Goal: Navigation & Orientation: Find specific page/section

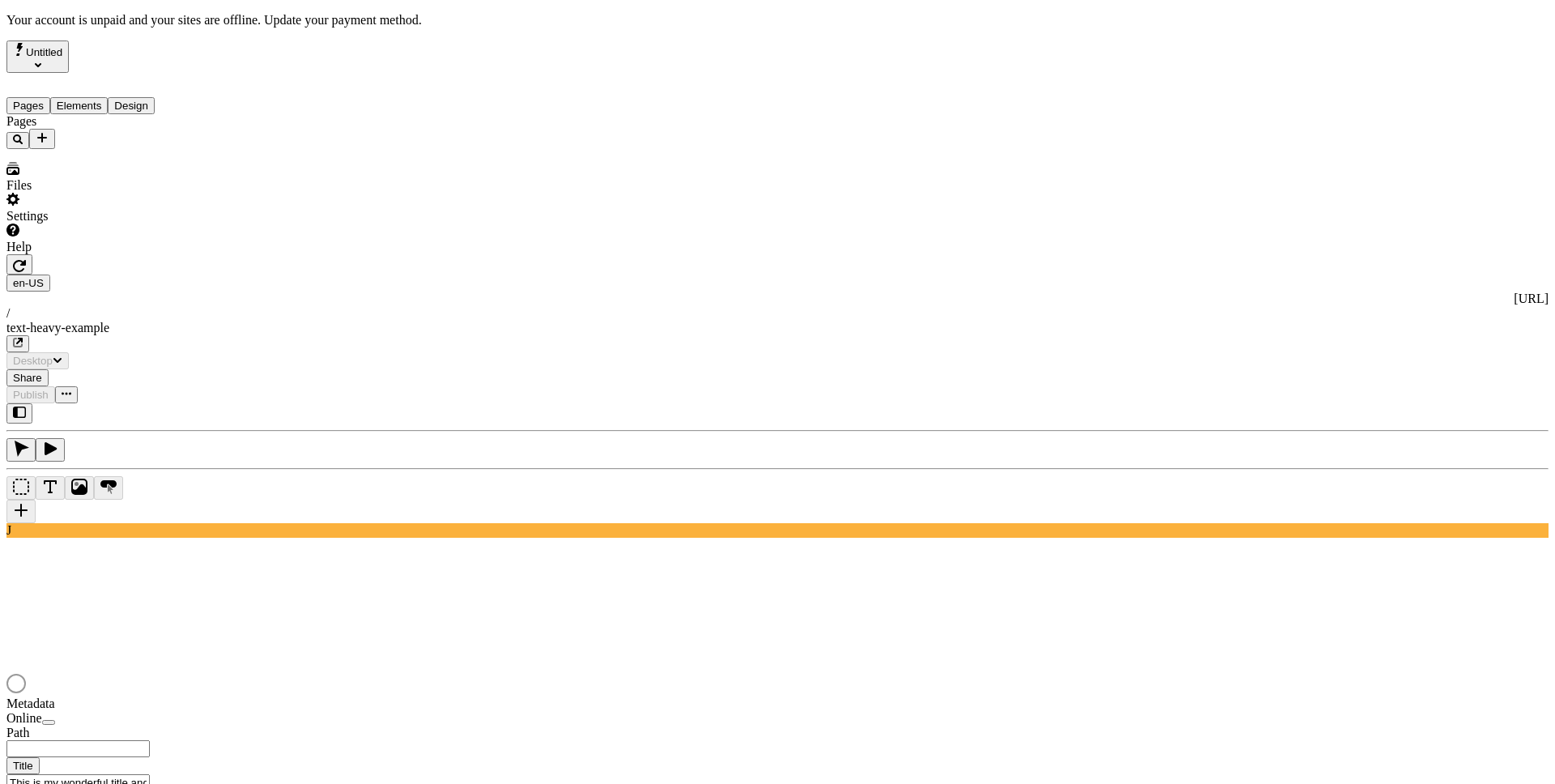
type input "/text-heavy-example"
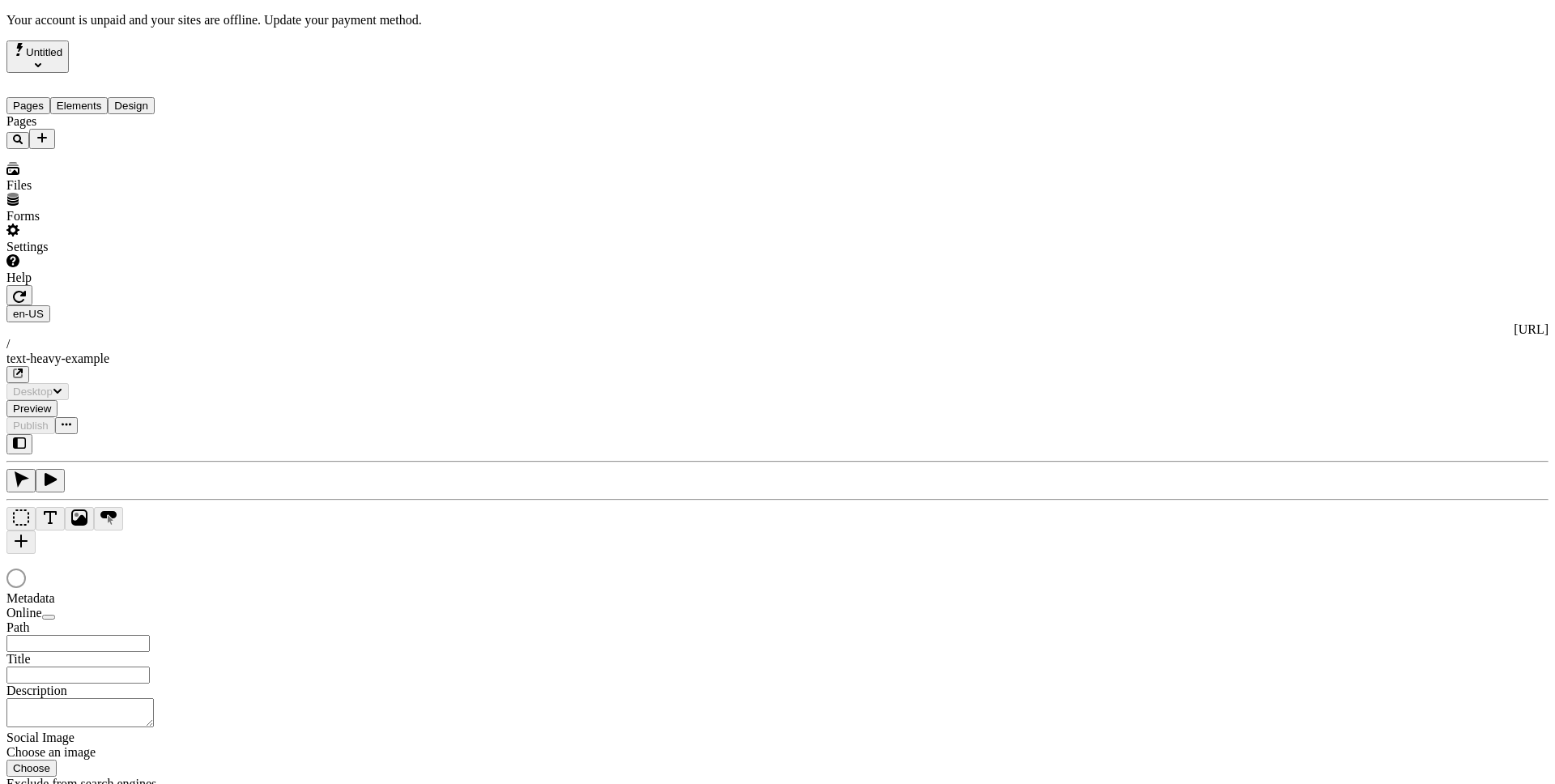
type input "This is my wonderful title and I'm proud of it."
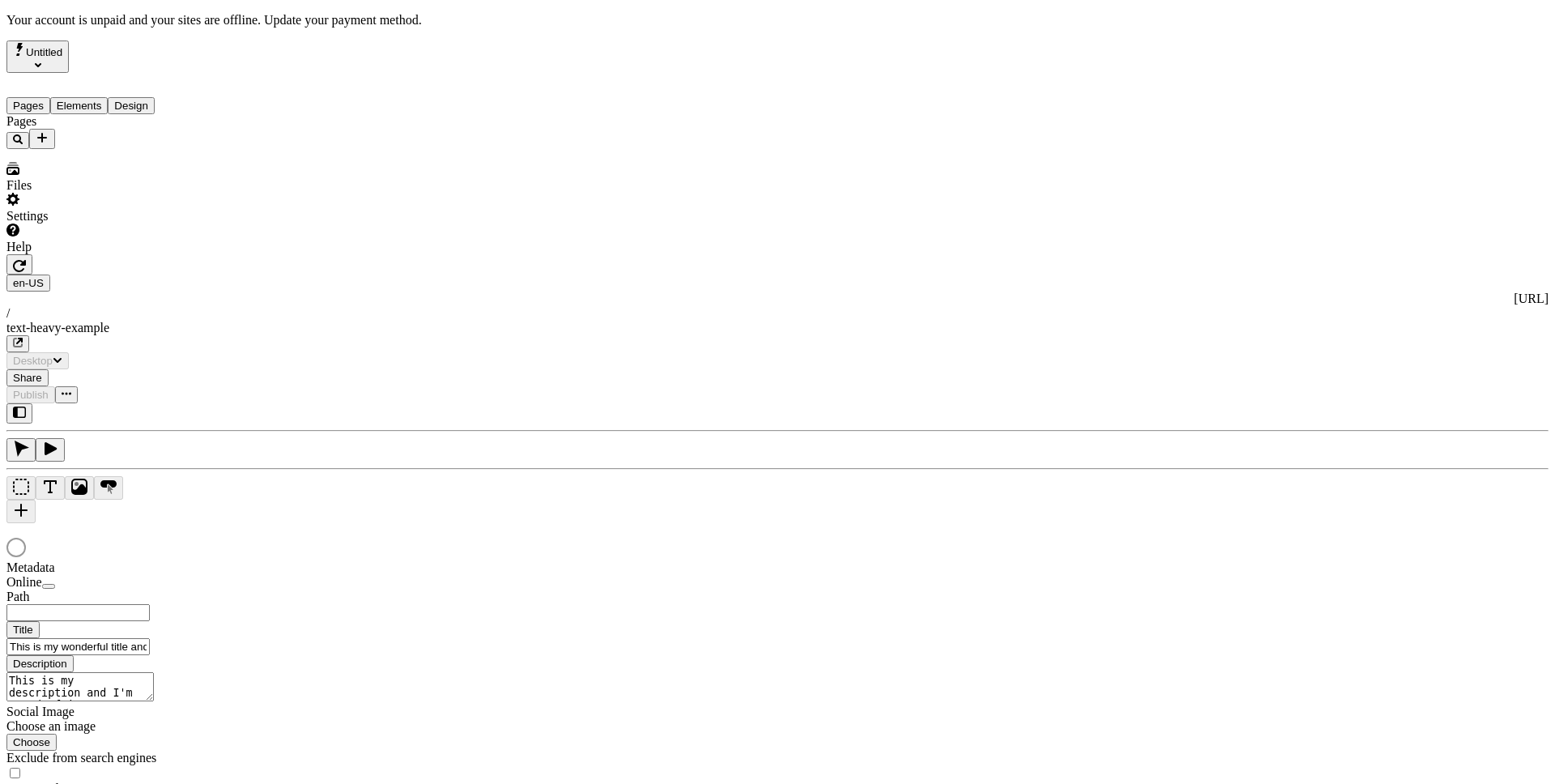
type input "/text-heavy-example"
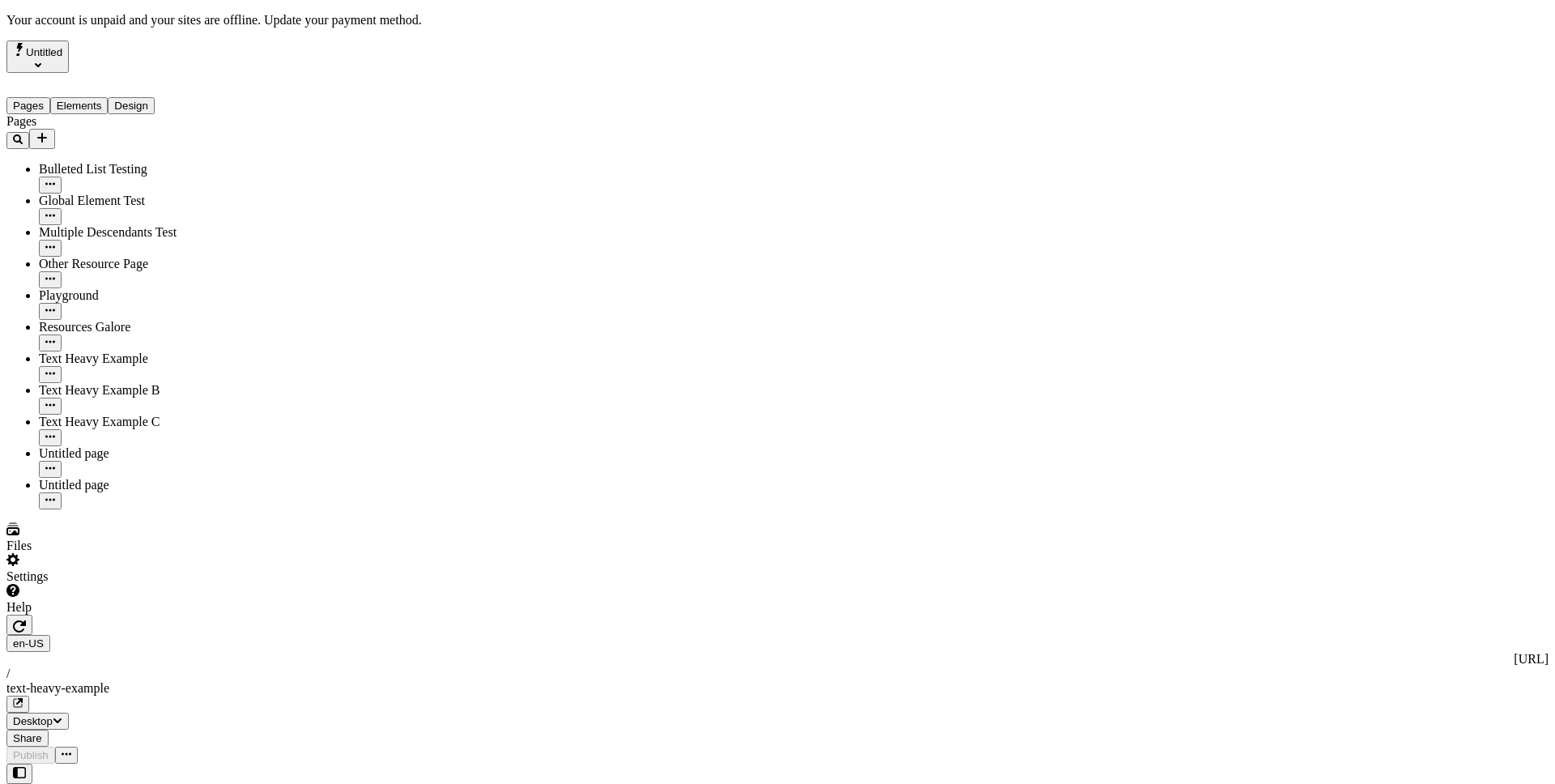
click at [159, 584] on div "Settings" at bounding box center [103, 569] width 194 height 31
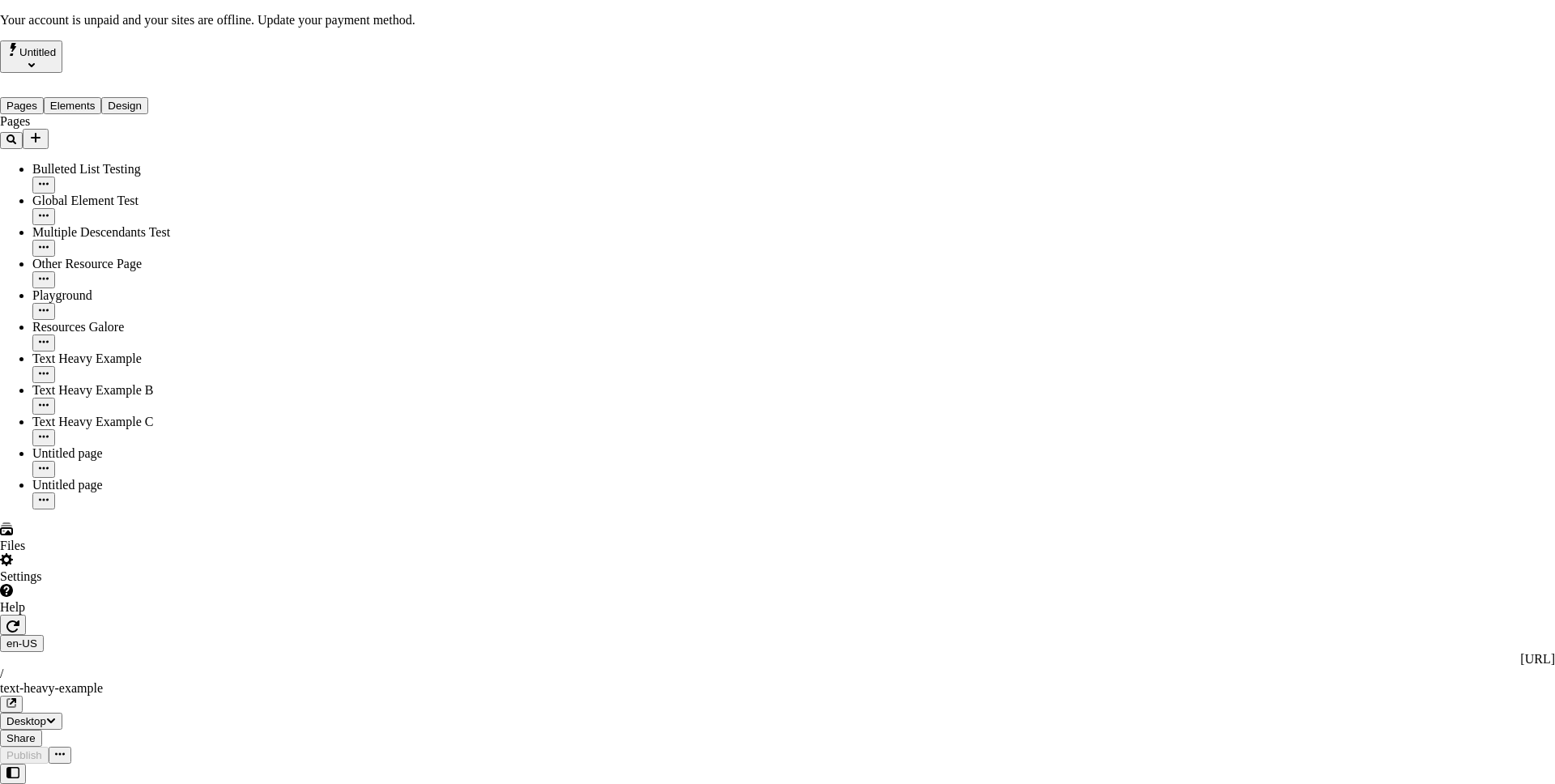
drag, startPoint x: 840, startPoint y: 345, endPoint x: 919, endPoint y: 415, distance: 105.6
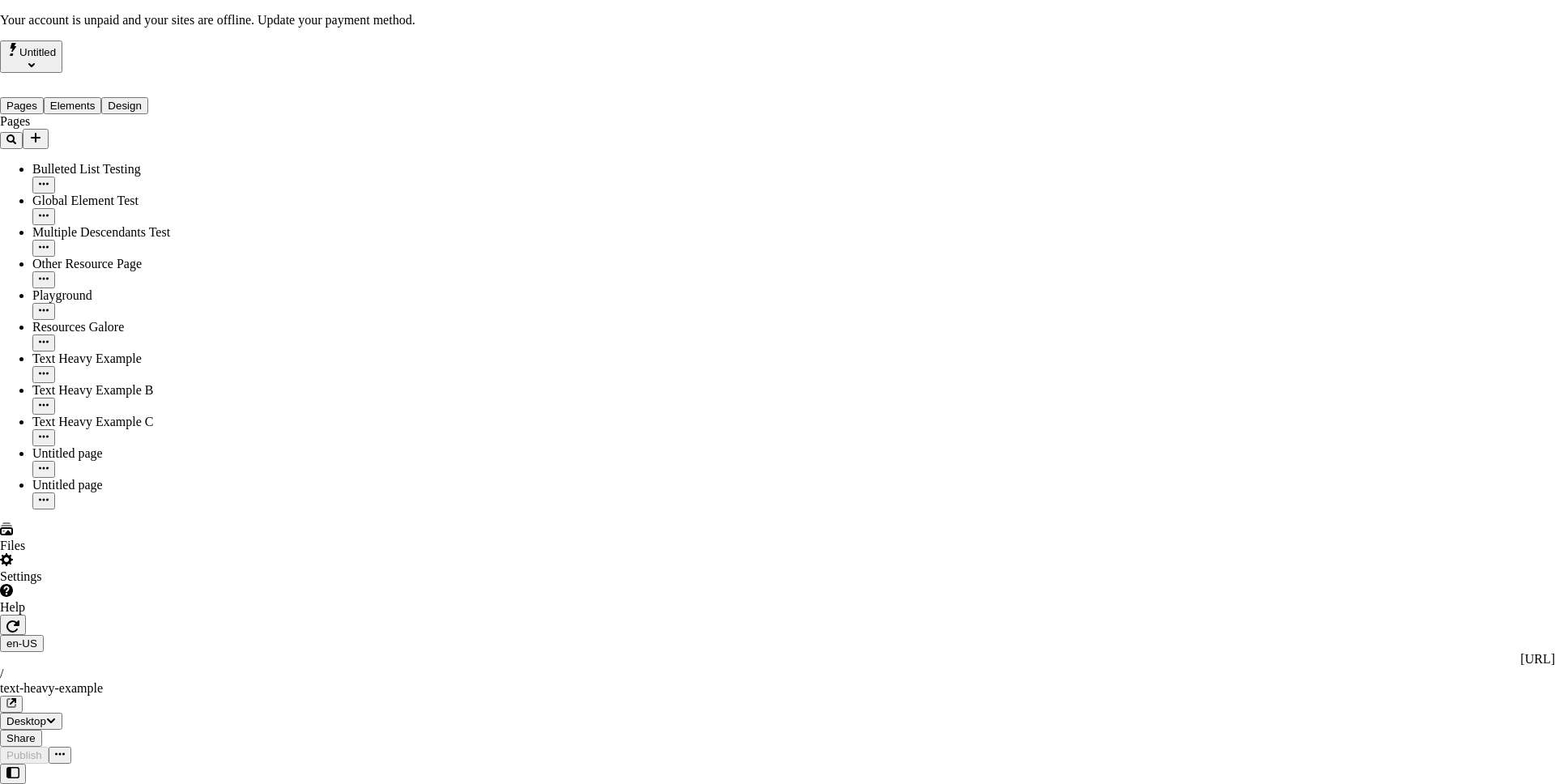
drag, startPoint x: 752, startPoint y: 174, endPoint x: 779, endPoint y: 230, distance: 62.2
drag, startPoint x: 830, startPoint y: 194, endPoint x: 824, endPoint y: 184, distance: 11.7
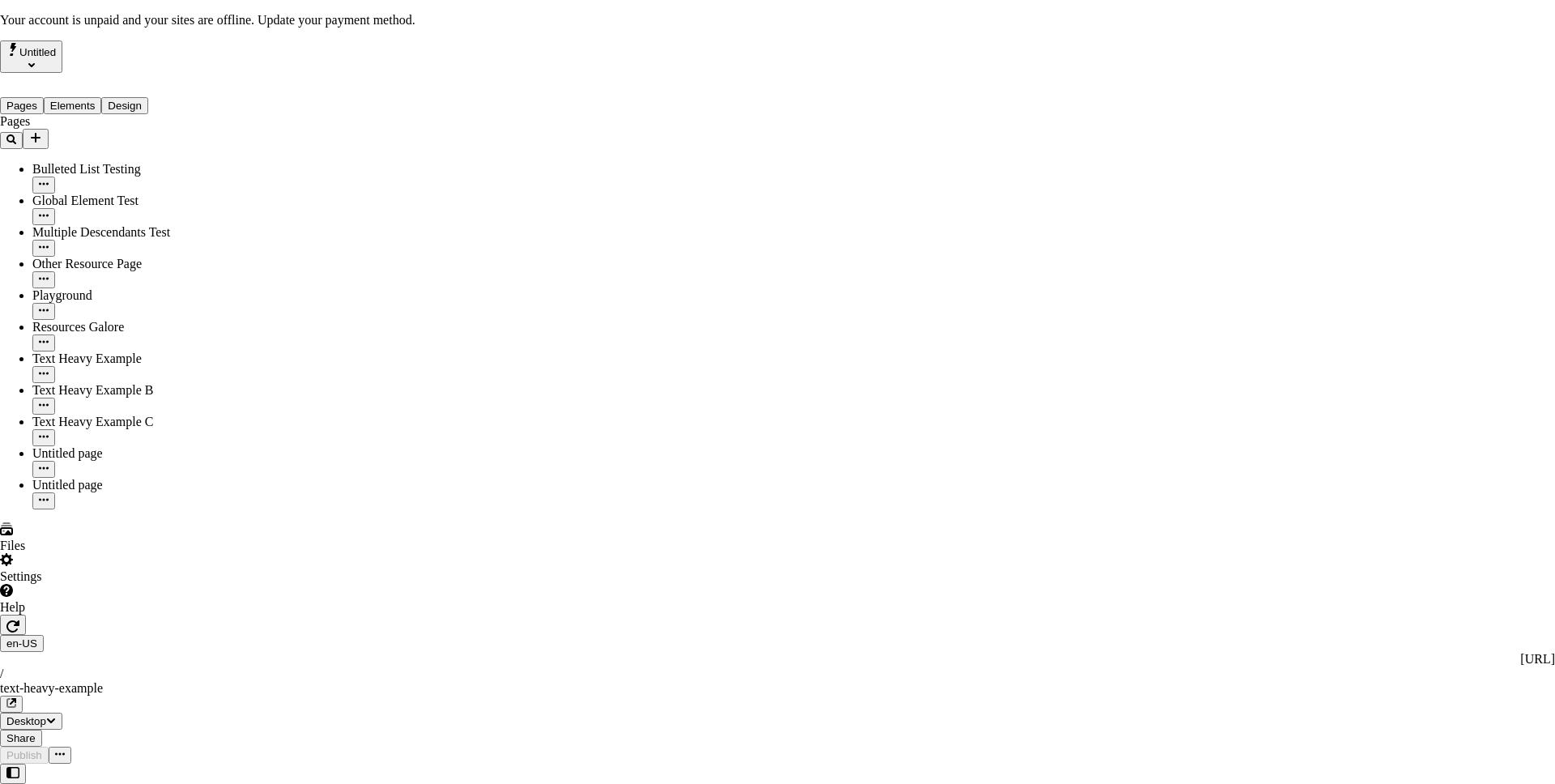
drag, startPoint x: 840, startPoint y: 225, endPoint x: 854, endPoint y: 230, distance: 14.9
drag, startPoint x: 854, startPoint y: 230, endPoint x: 823, endPoint y: 209, distance: 37.4
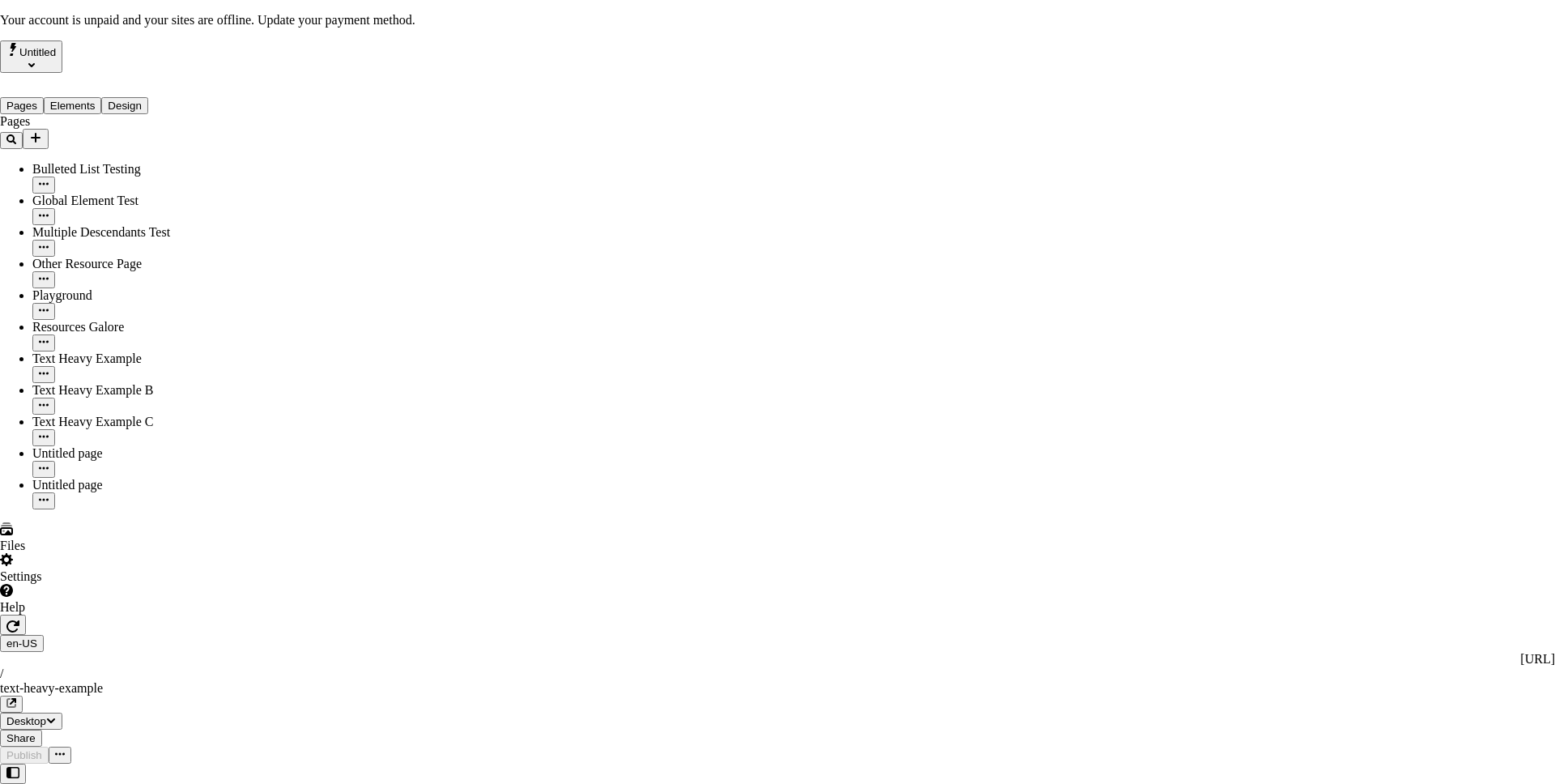
drag, startPoint x: 776, startPoint y: 196, endPoint x: 895, endPoint y: 236, distance: 125.5
drag, startPoint x: 666, startPoint y: 139, endPoint x: 588, endPoint y: 137, distance: 78.0
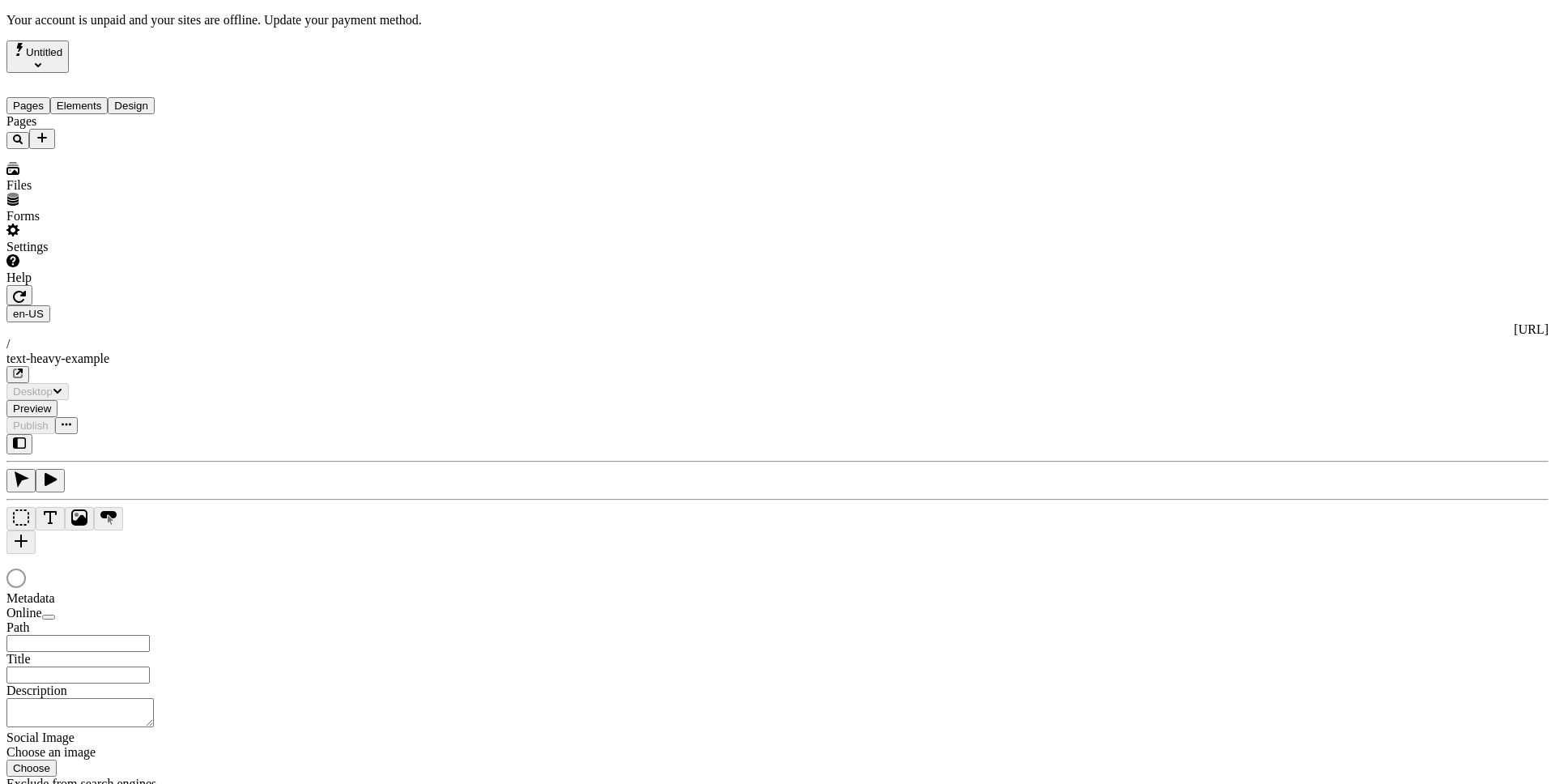
type input "This is my wonderful title and I'm proud of it."
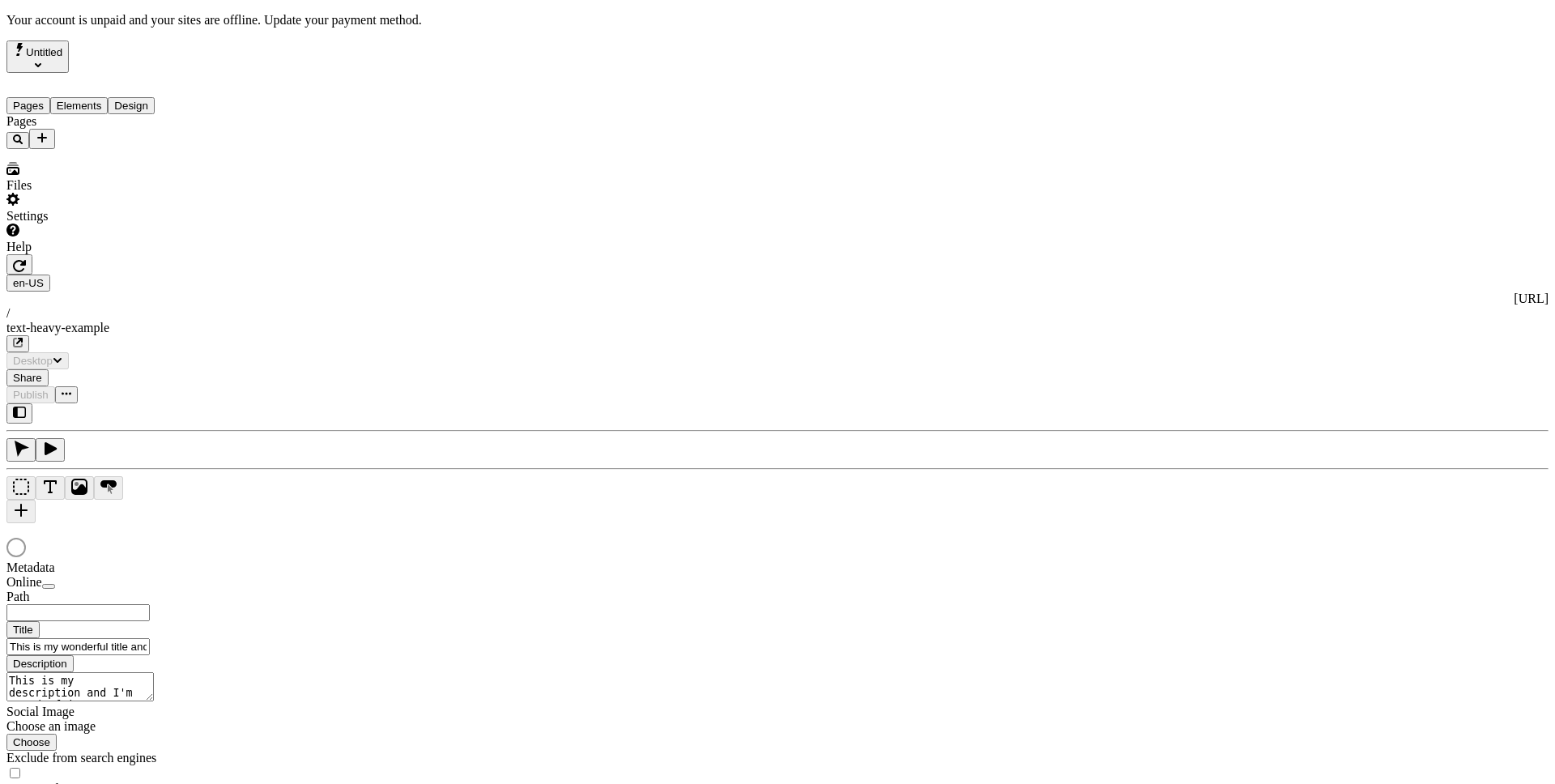
type input "/text-heavy-example"
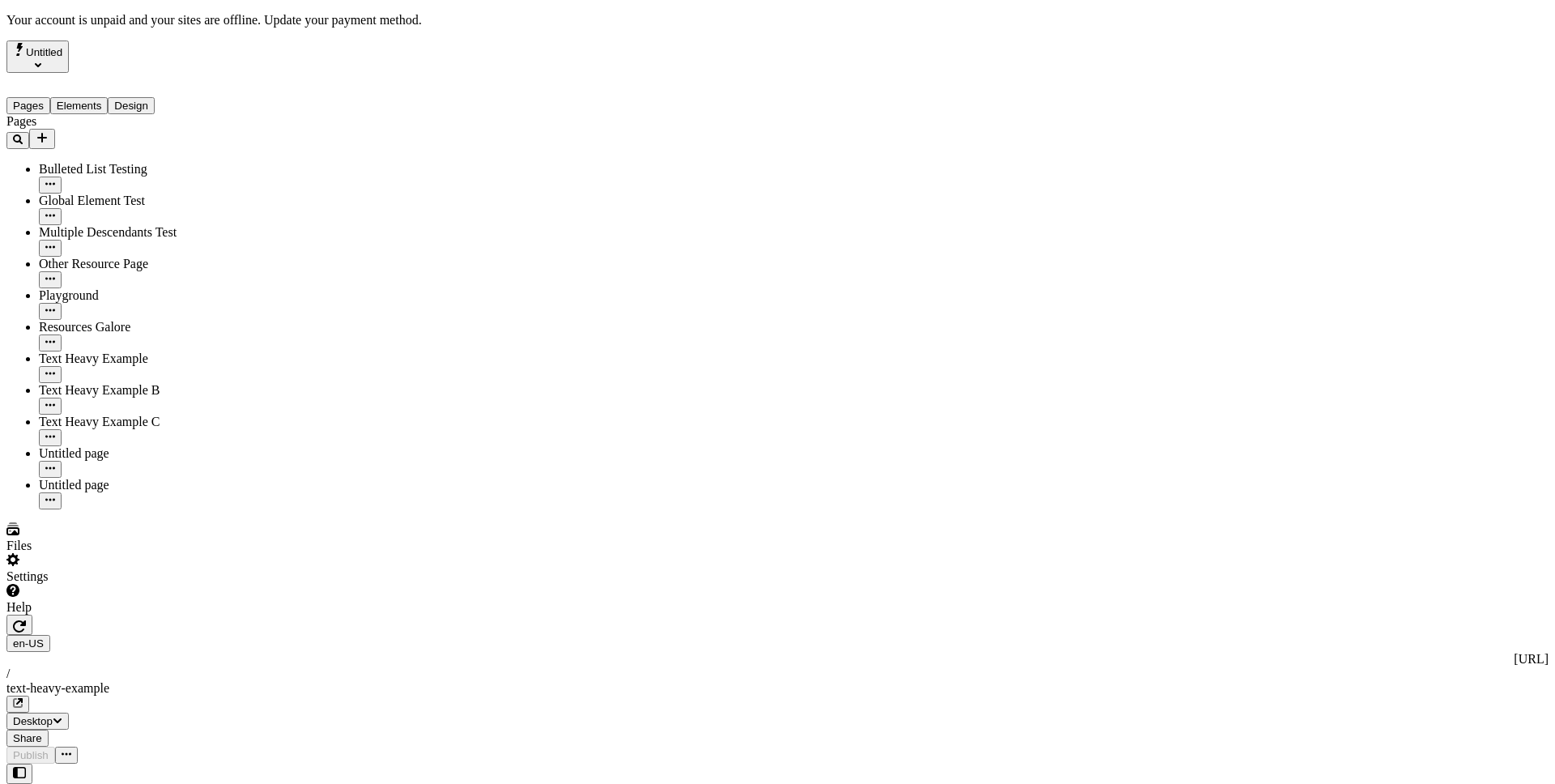
click at [148, 584] on div "Settings" at bounding box center [103, 569] width 194 height 31
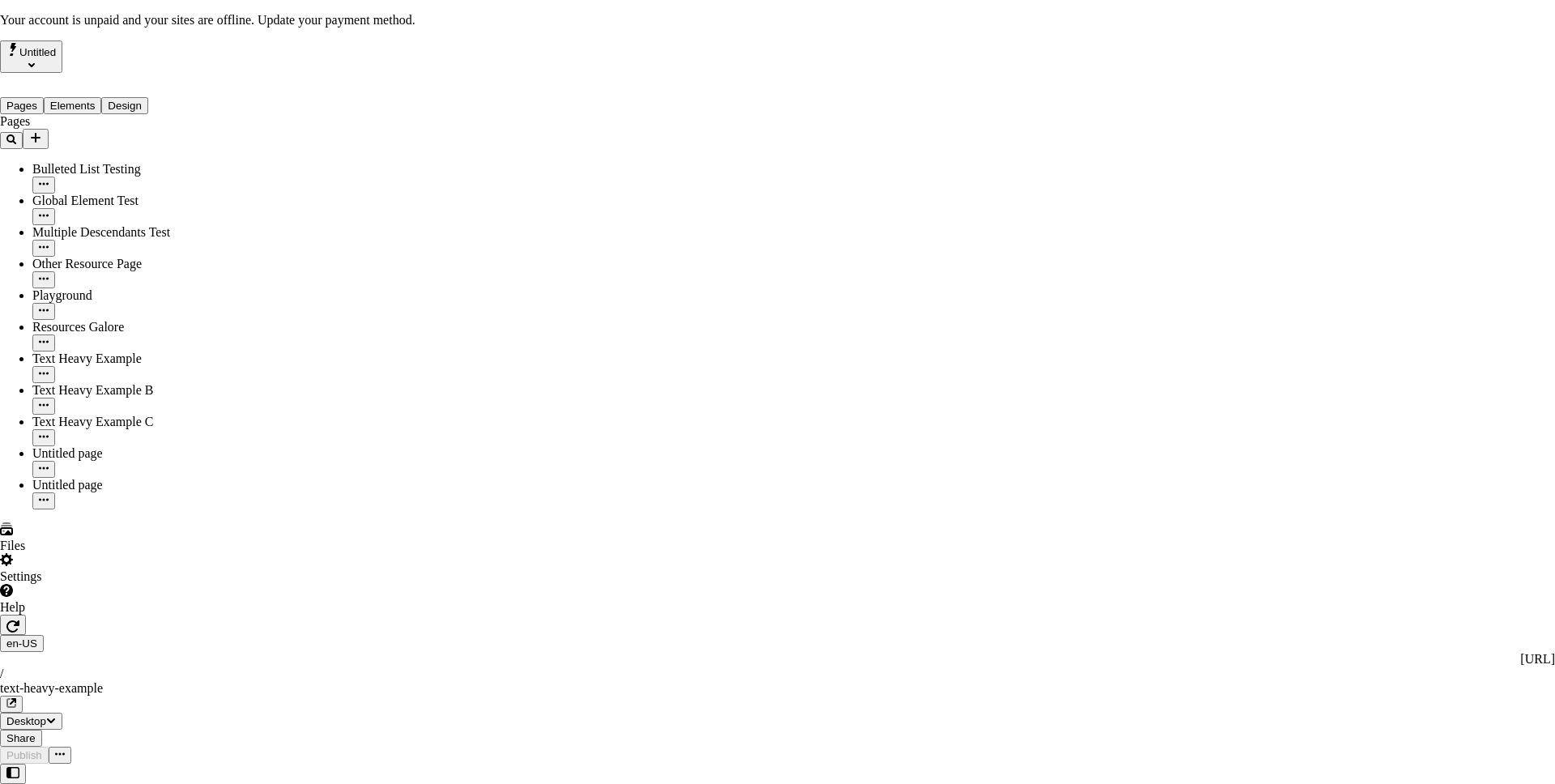
drag, startPoint x: 885, startPoint y: 158, endPoint x: 896, endPoint y: 585, distance: 427.1
drag, startPoint x: 790, startPoint y: 144, endPoint x: 860, endPoint y: 383, distance: 249.0
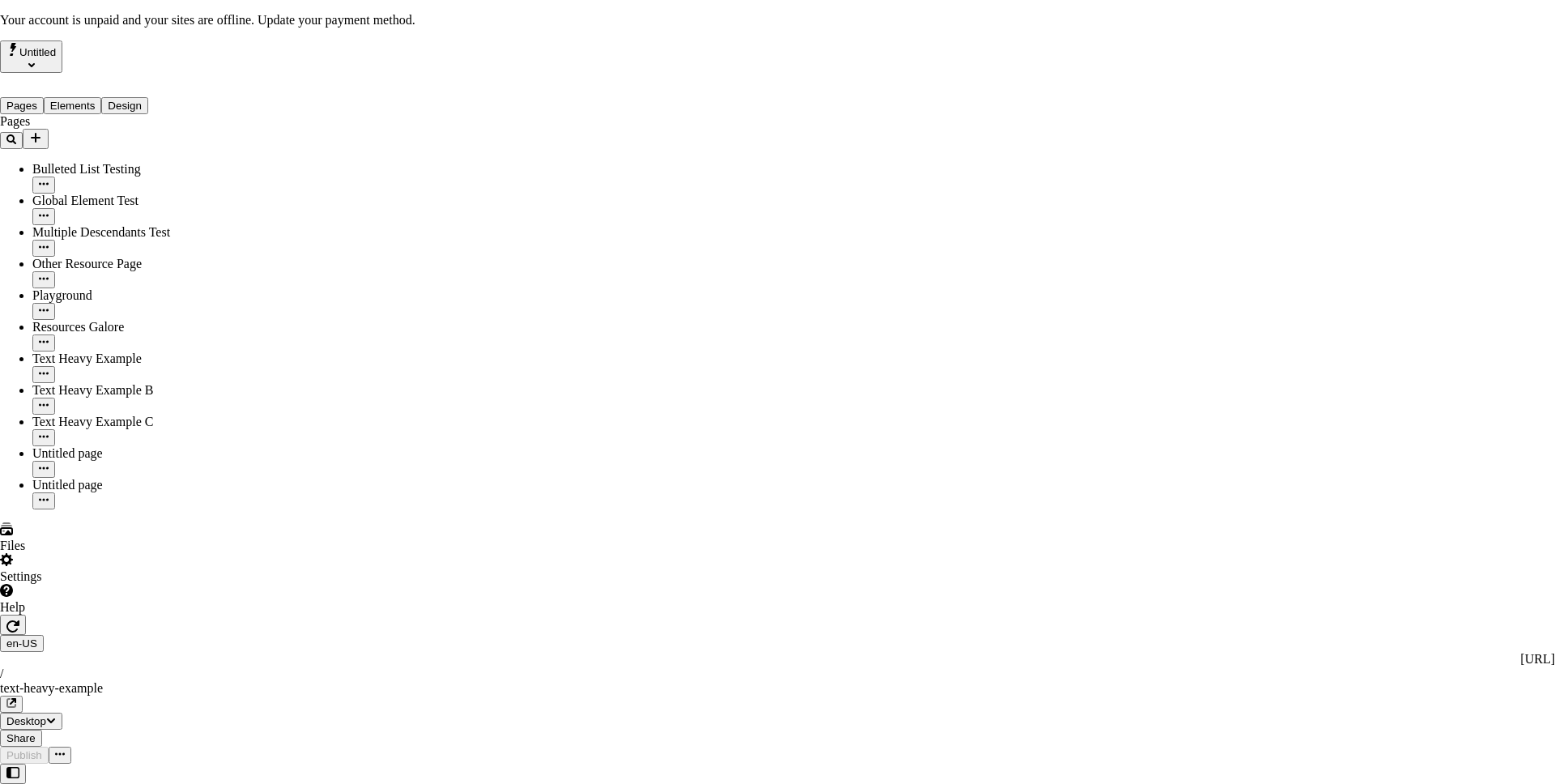
drag, startPoint x: 888, startPoint y: 534, endPoint x: 888, endPoint y: 81, distance: 453.0
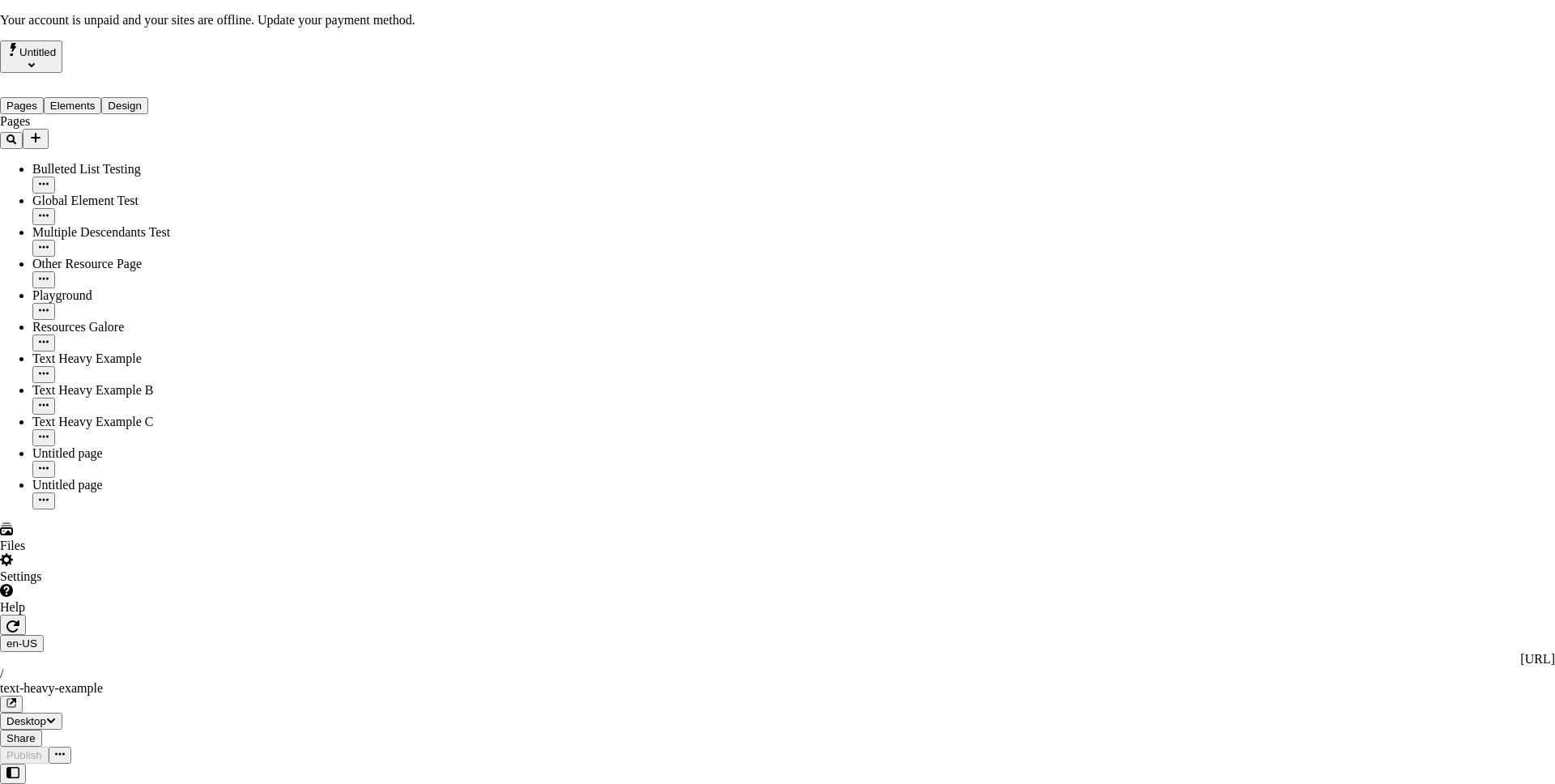
drag, startPoint x: 833, startPoint y: 142, endPoint x: 896, endPoint y: 526, distance: 389.1
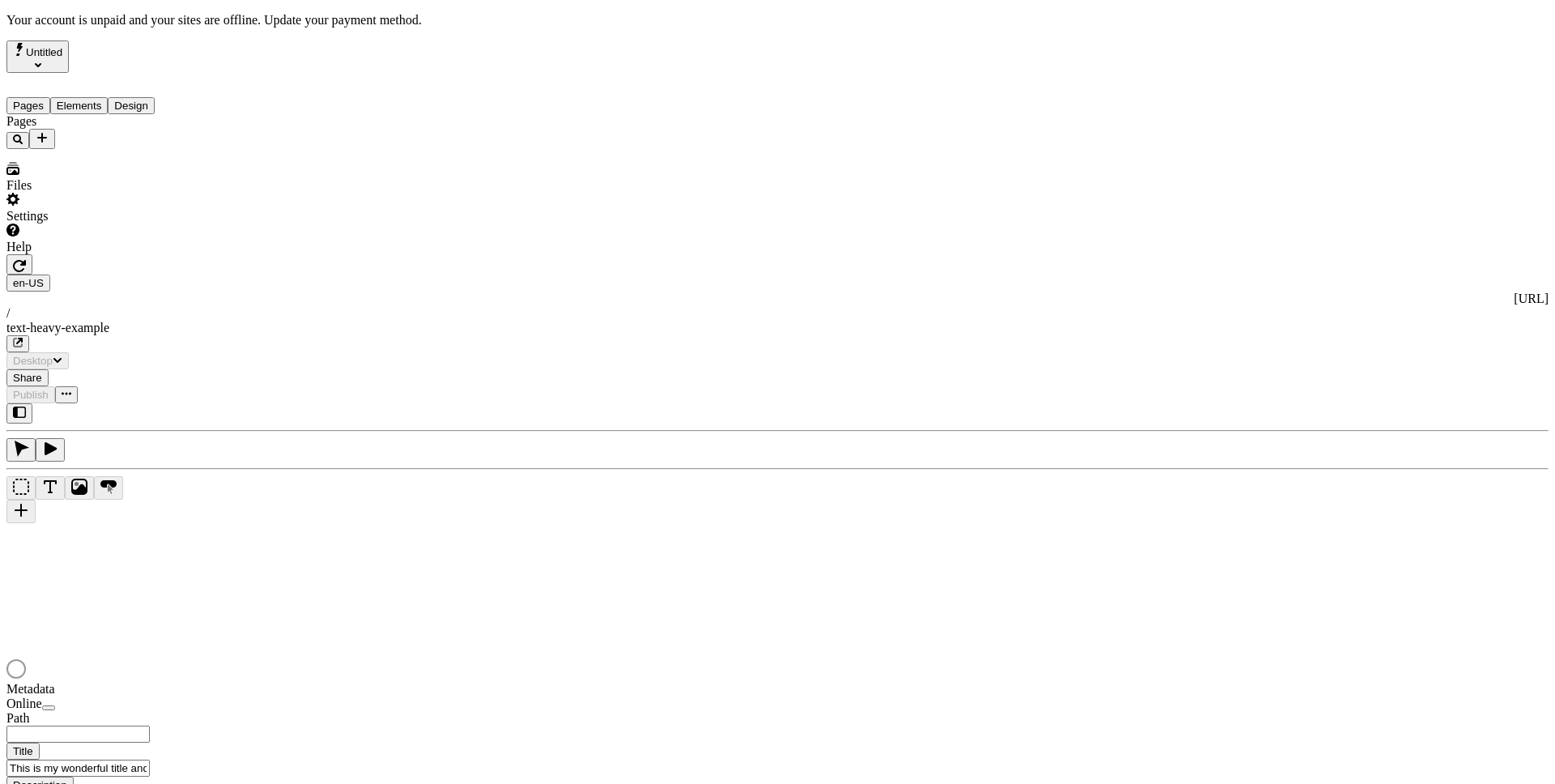
type input "/text-heavy-example"
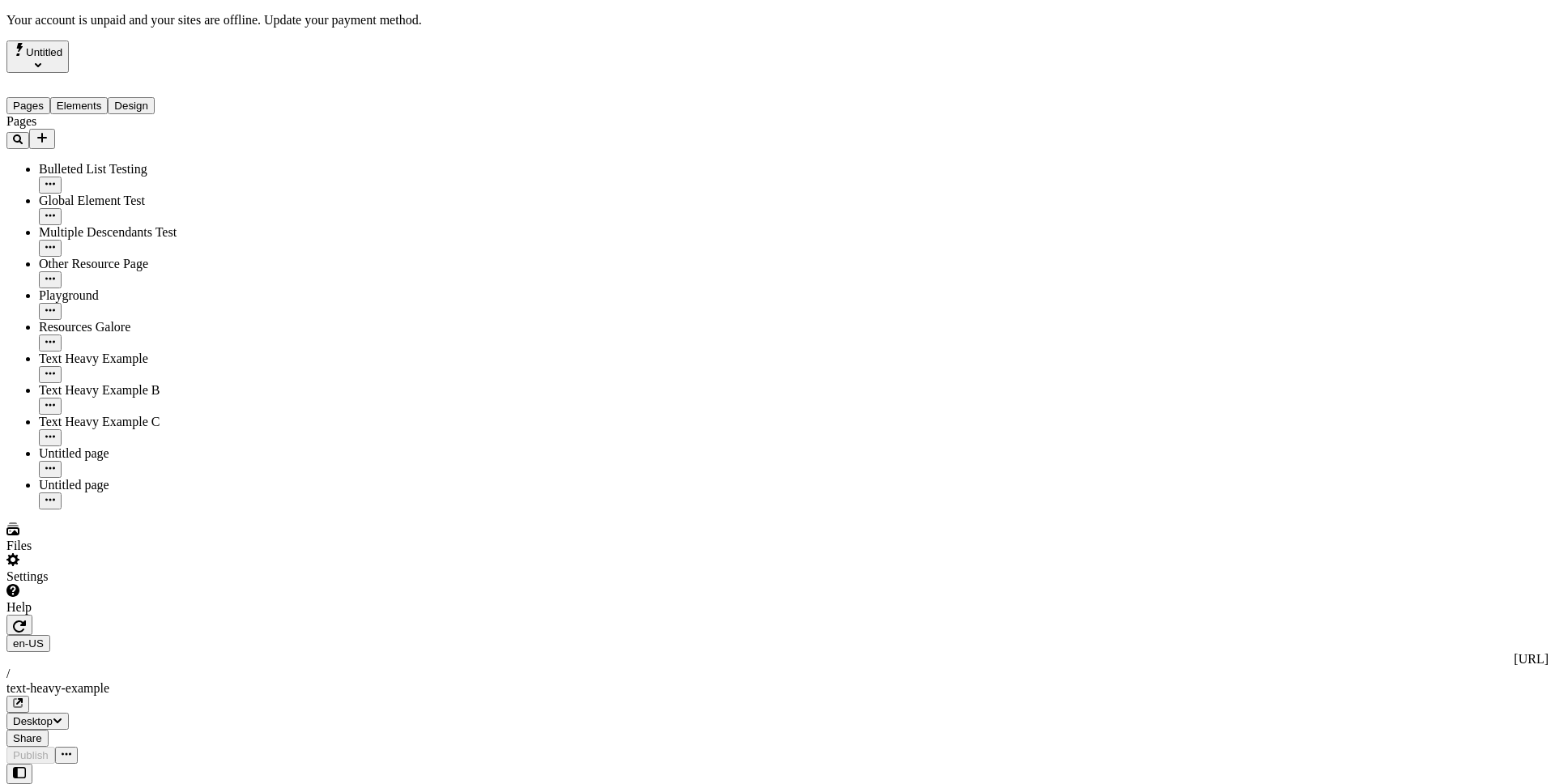
click at [149, 584] on div "Settings" at bounding box center [103, 569] width 194 height 31
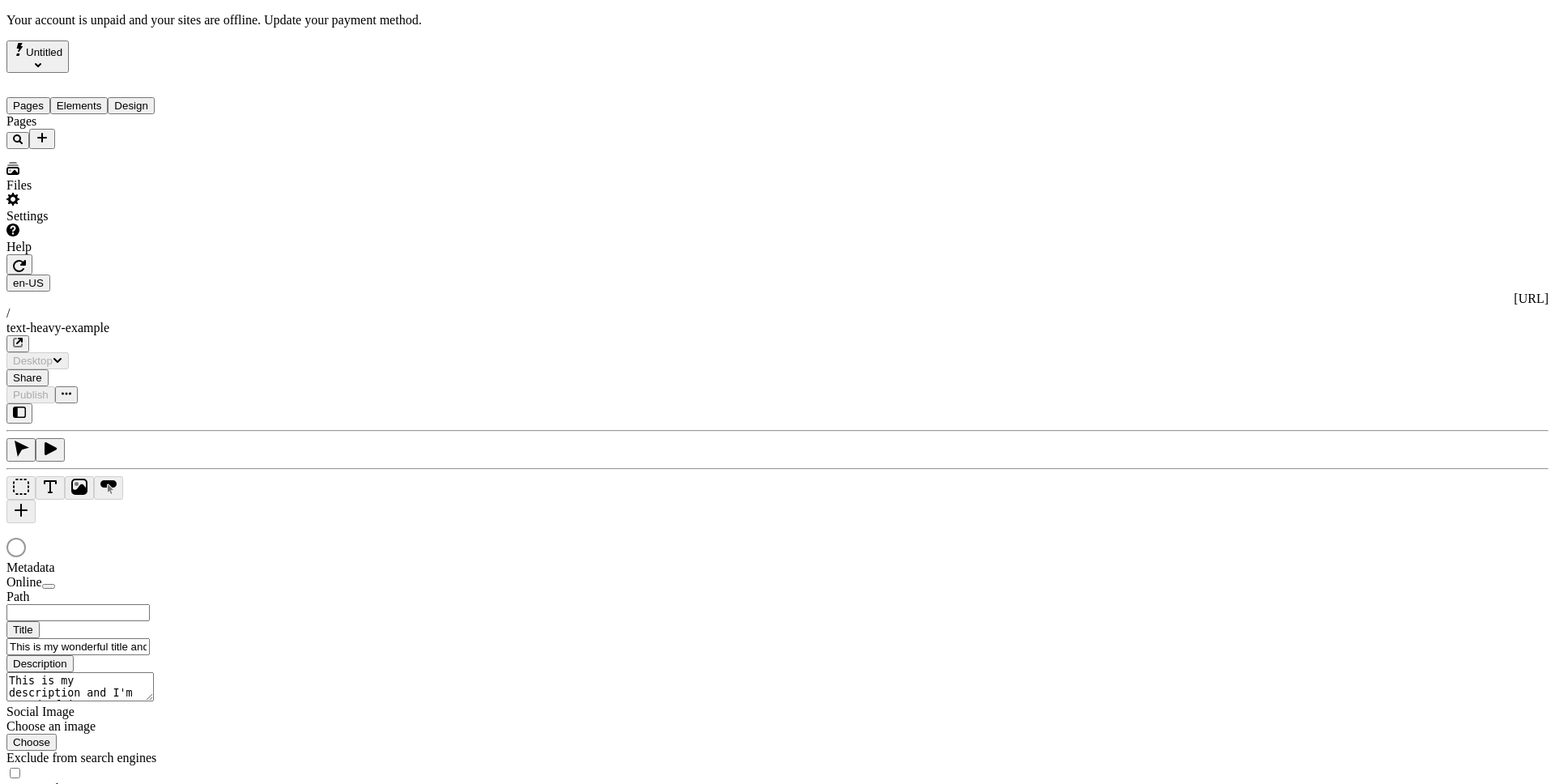
type input "/text-heavy-example"
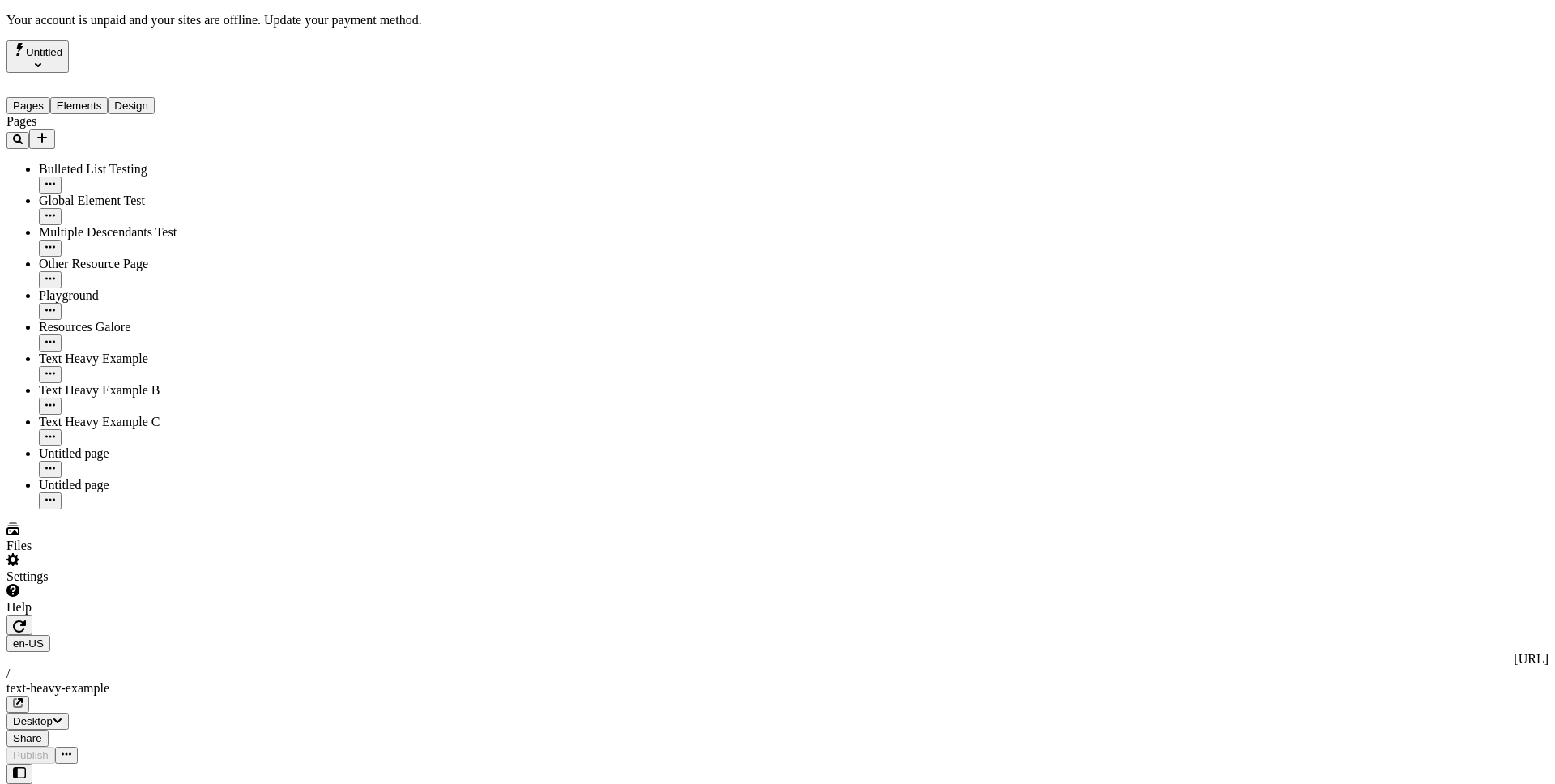
click at [160, 584] on div "Settings" at bounding box center [103, 569] width 194 height 31
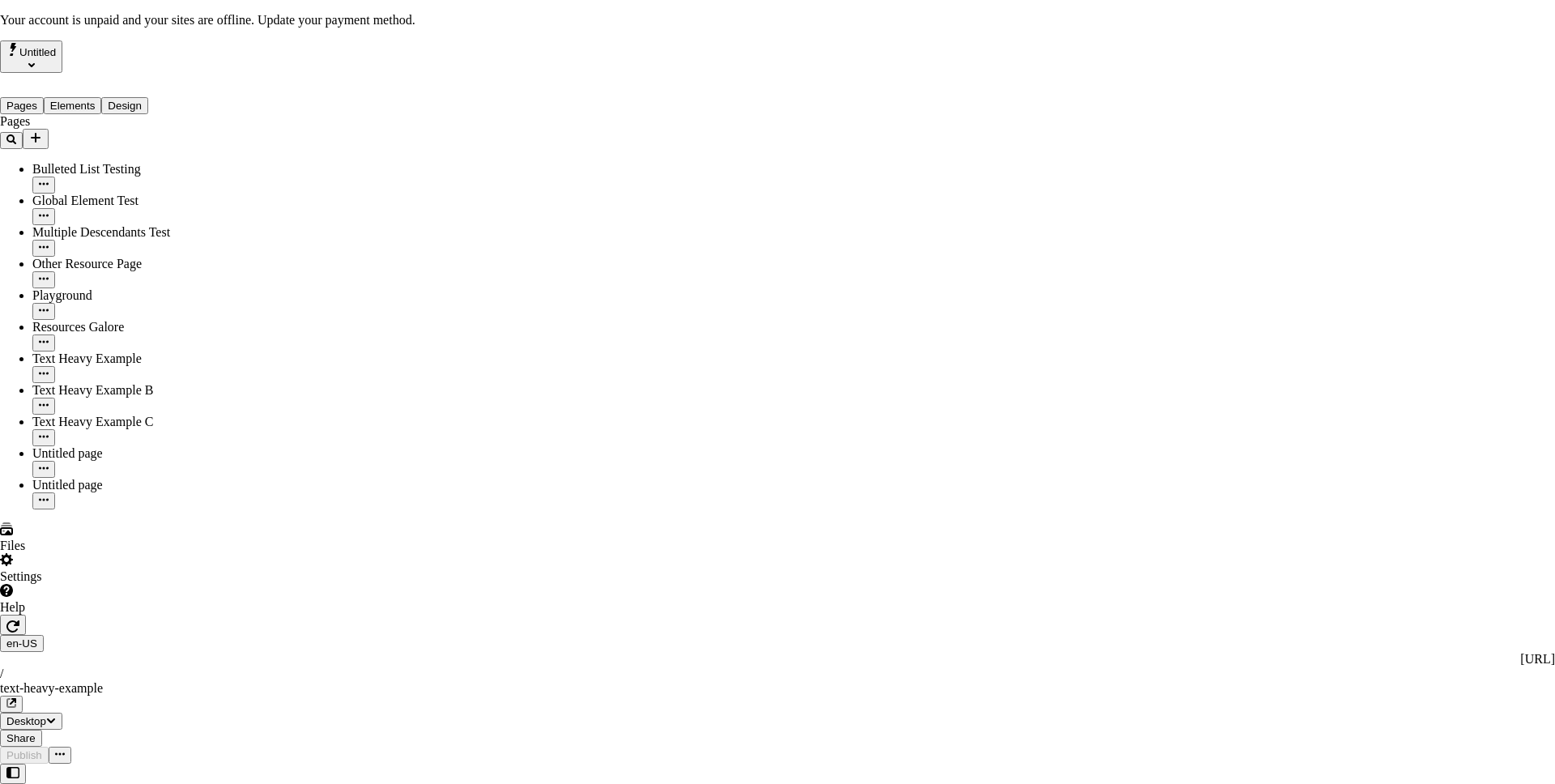
drag, startPoint x: 1251, startPoint y: 318, endPoint x: 1137, endPoint y: 370, distance: 125.3
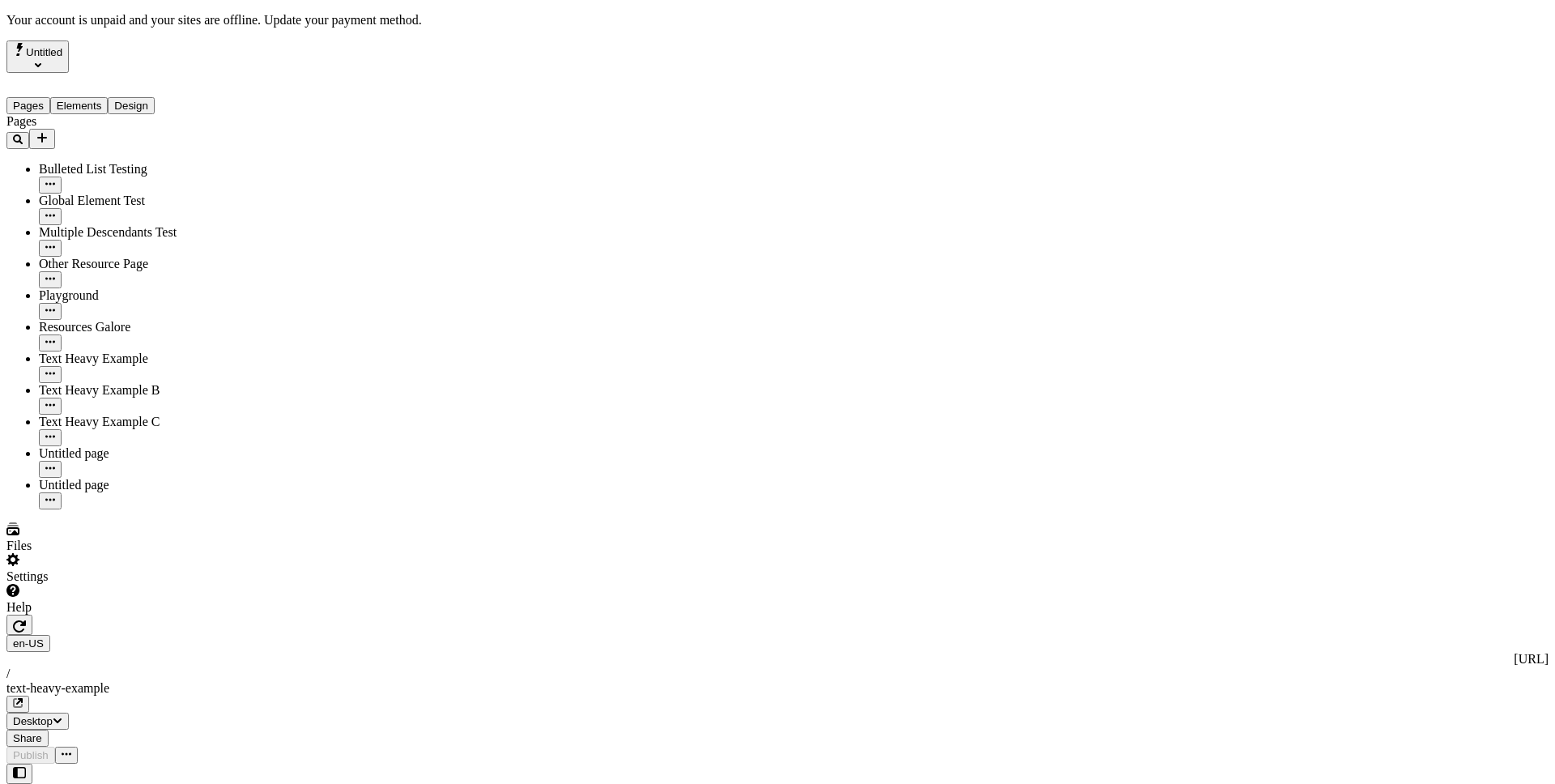
click at [158, 554] on div "Files" at bounding box center [103, 537] width 194 height 31
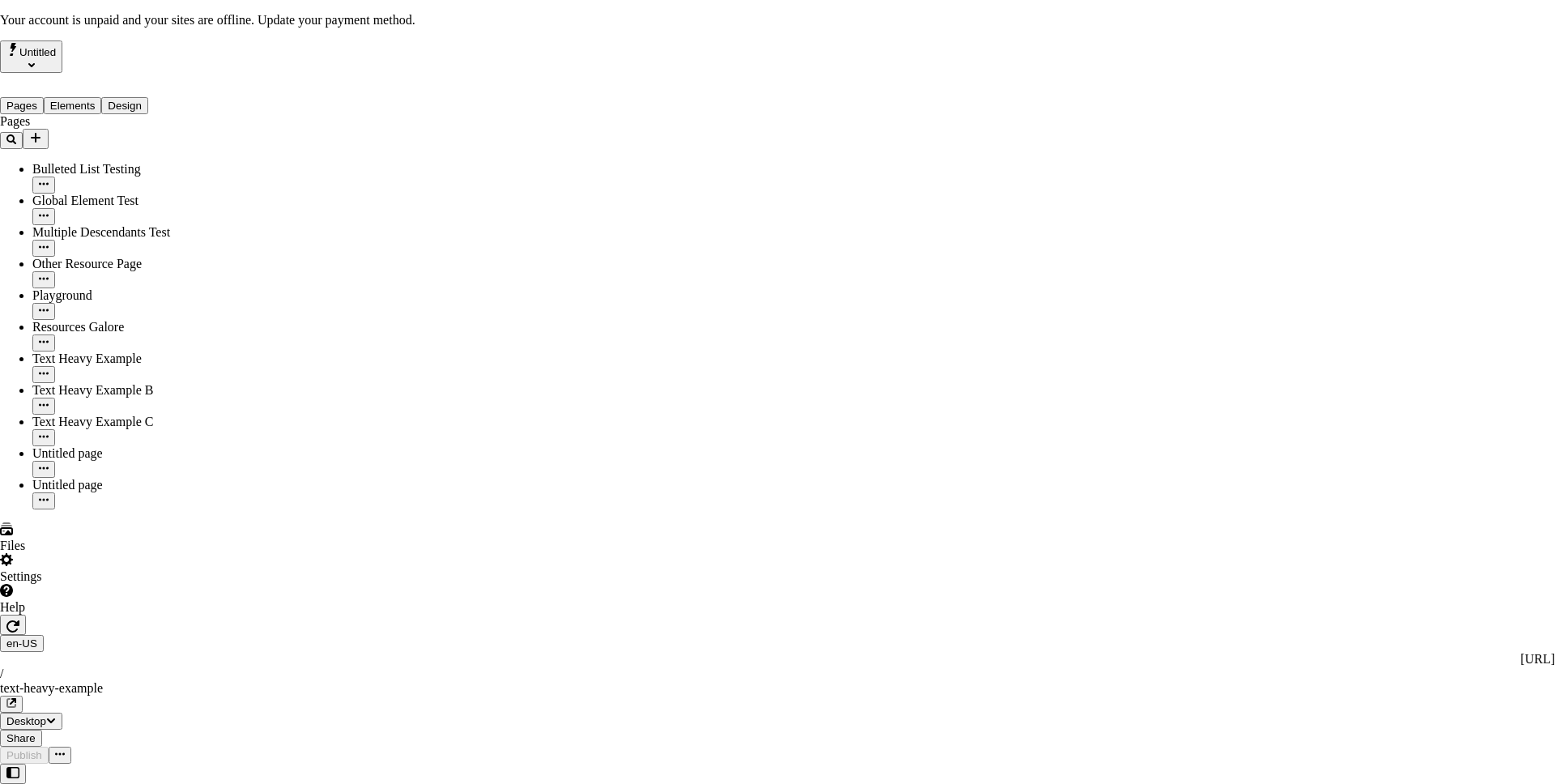
click at [166, 584] on div "Settings" at bounding box center [97, 569] width 194 height 31
drag, startPoint x: 435, startPoint y: 584, endPoint x: 442, endPoint y: 546, distance: 38.6
drag, startPoint x: 442, startPoint y: 546, endPoint x: 441, endPoint y: 554, distance: 8.1
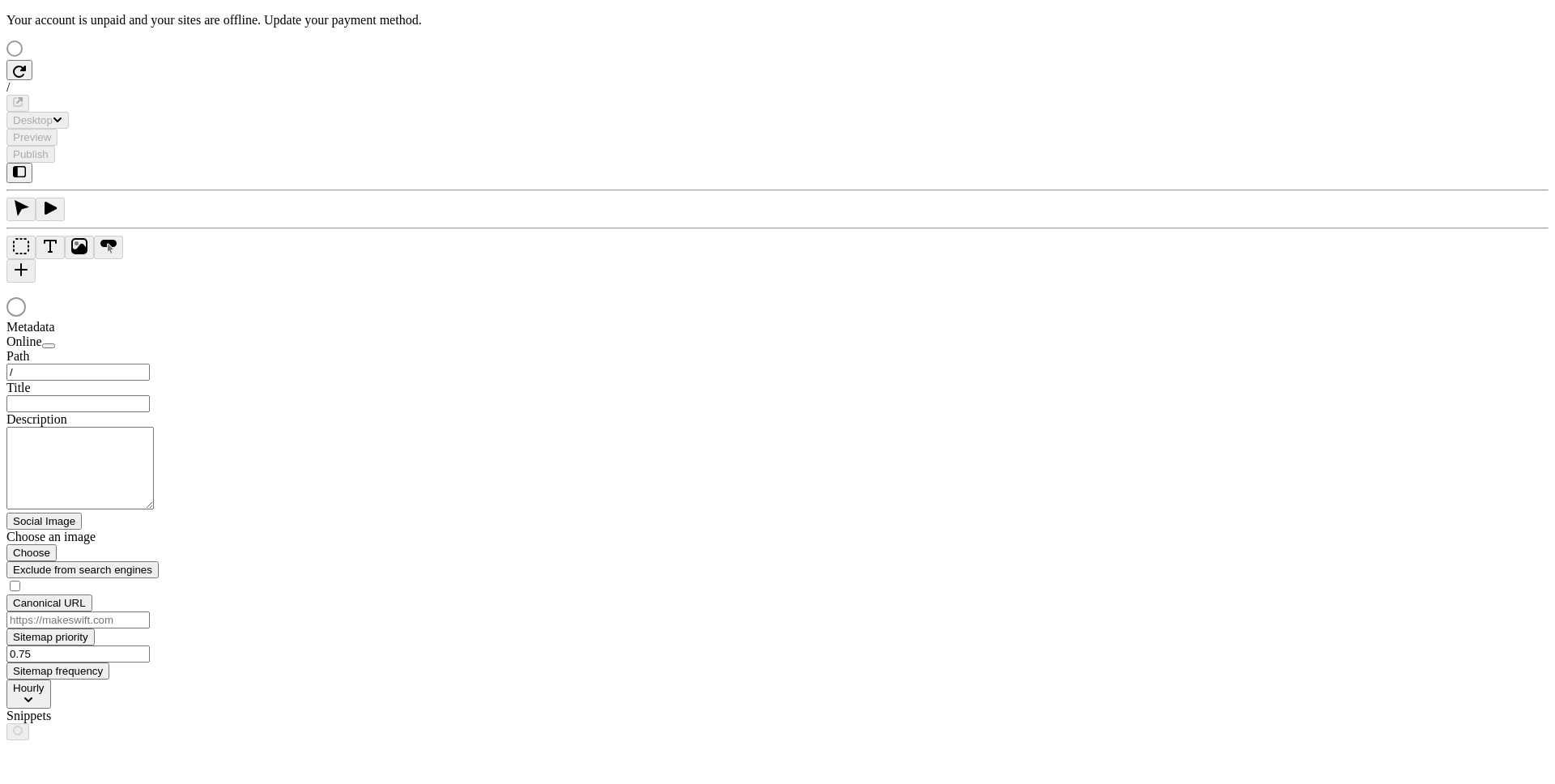
type input "/text-heavy-example"
type input "This is my wonderful title and I'm proud of it."
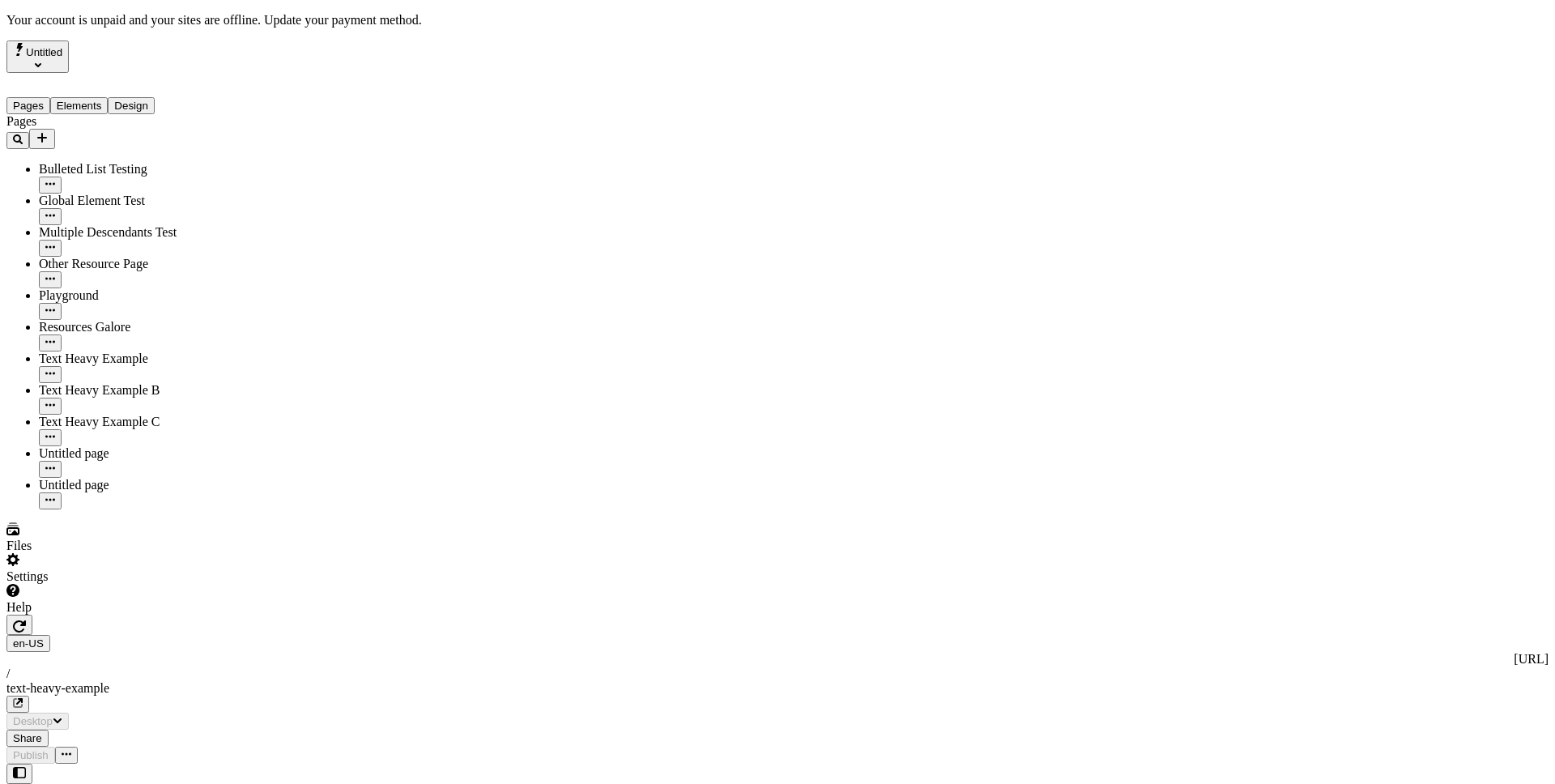
type input "/text-heavy-example"
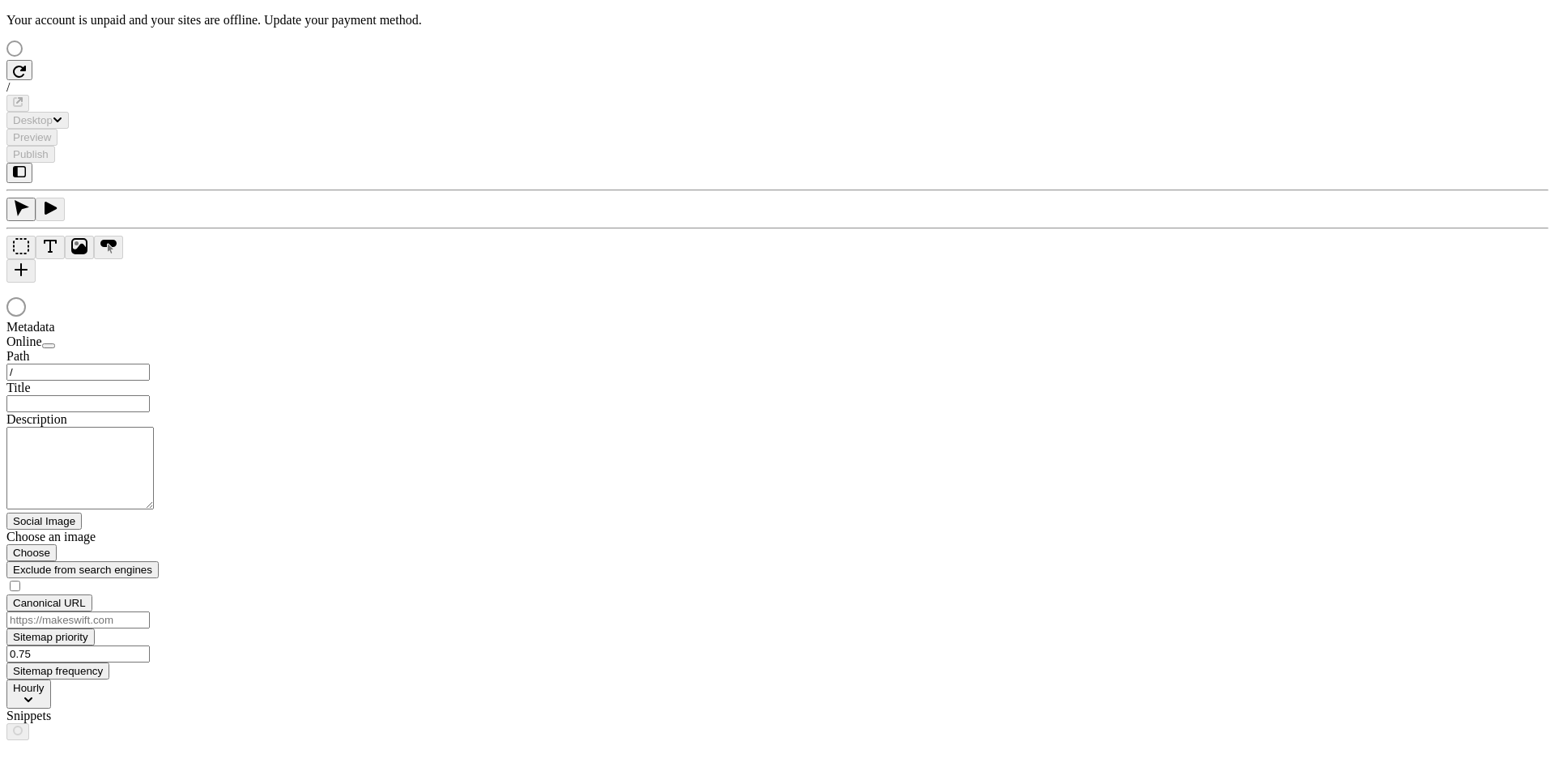
type input "/text-heavy-example"
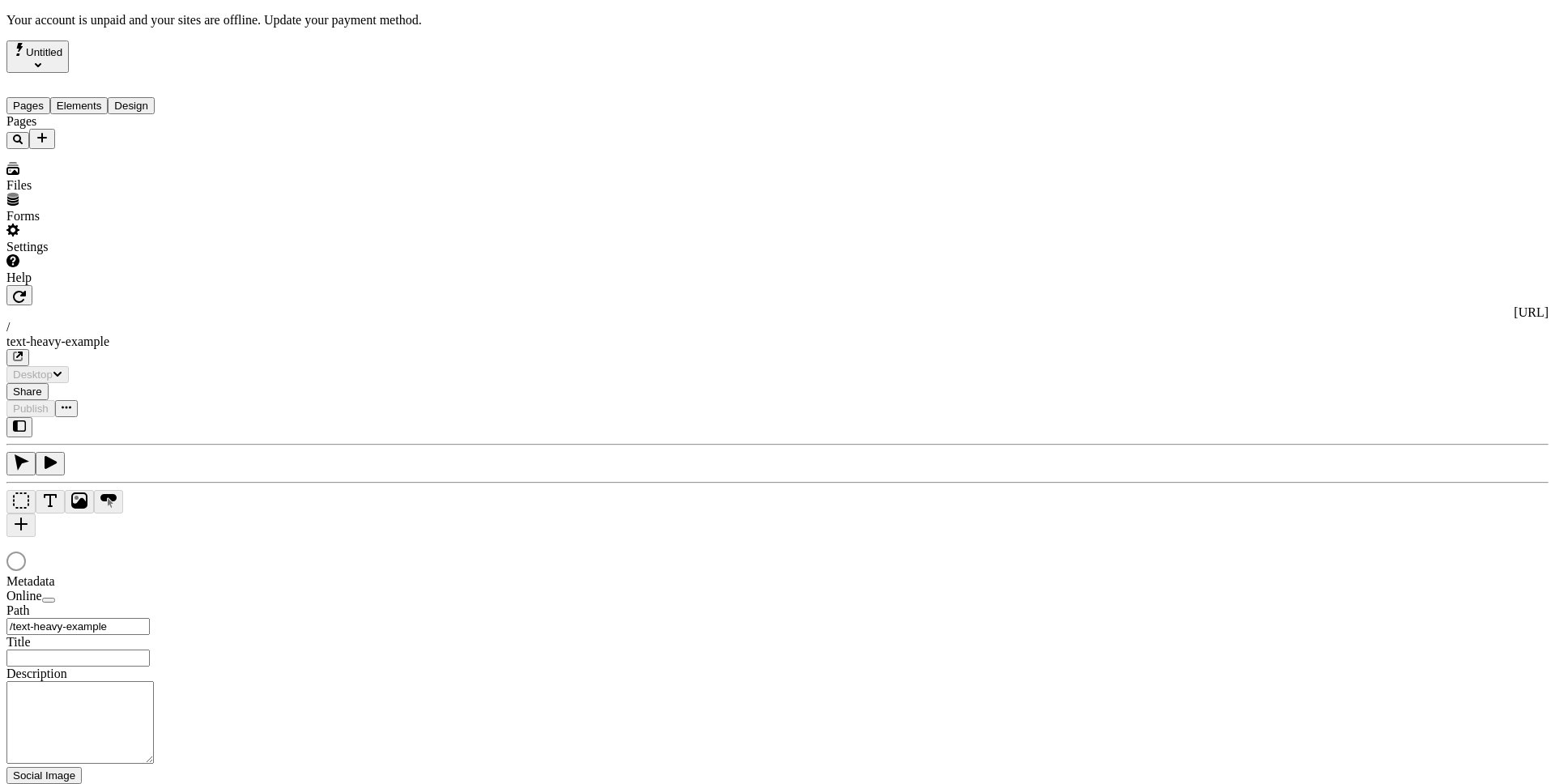
type input "This is my wonderful title and I'm proud of it."
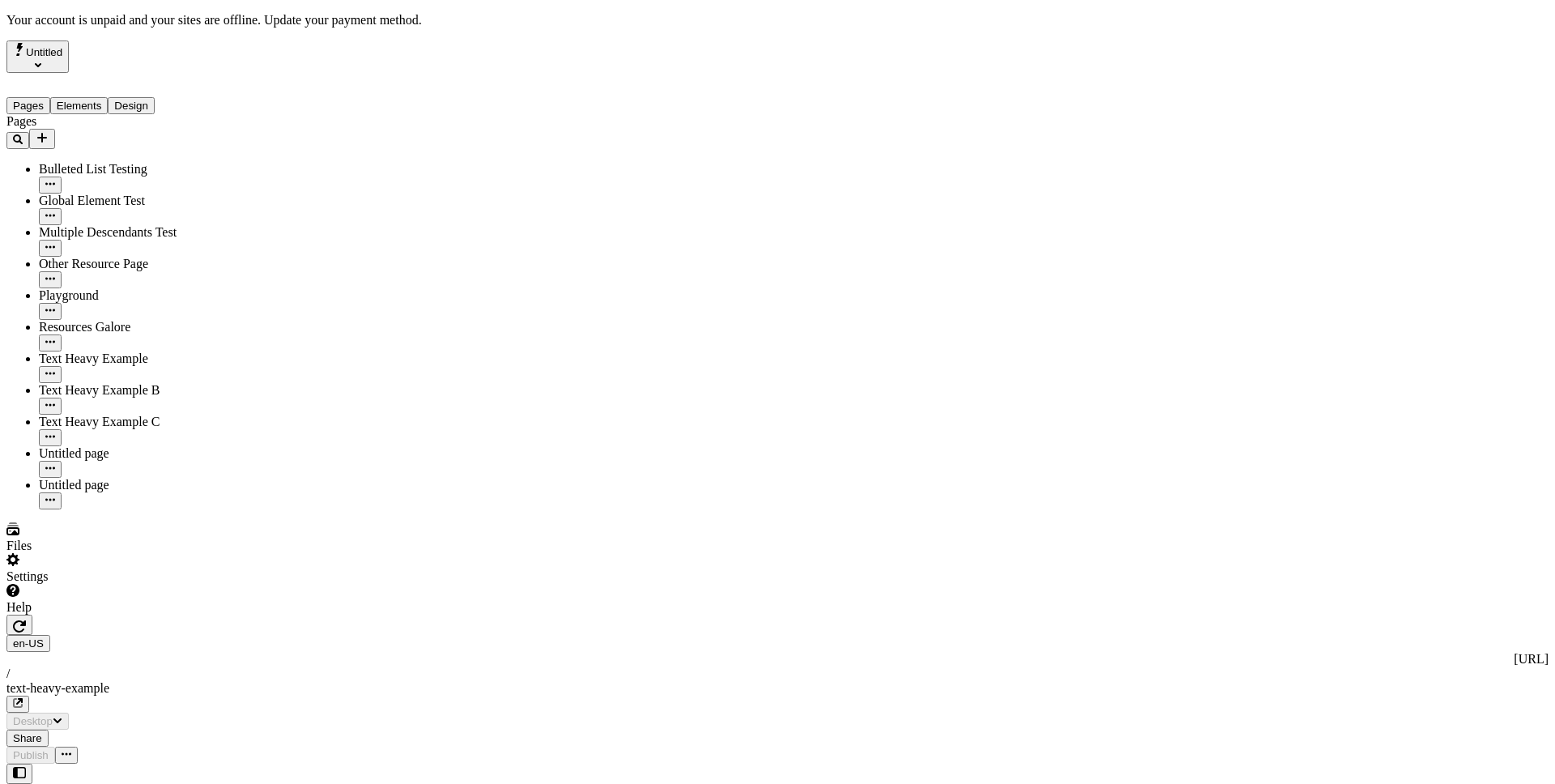
type input "/text-heavy-example"
click at [172, 584] on div "Settings" at bounding box center [103, 569] width 194 height 31
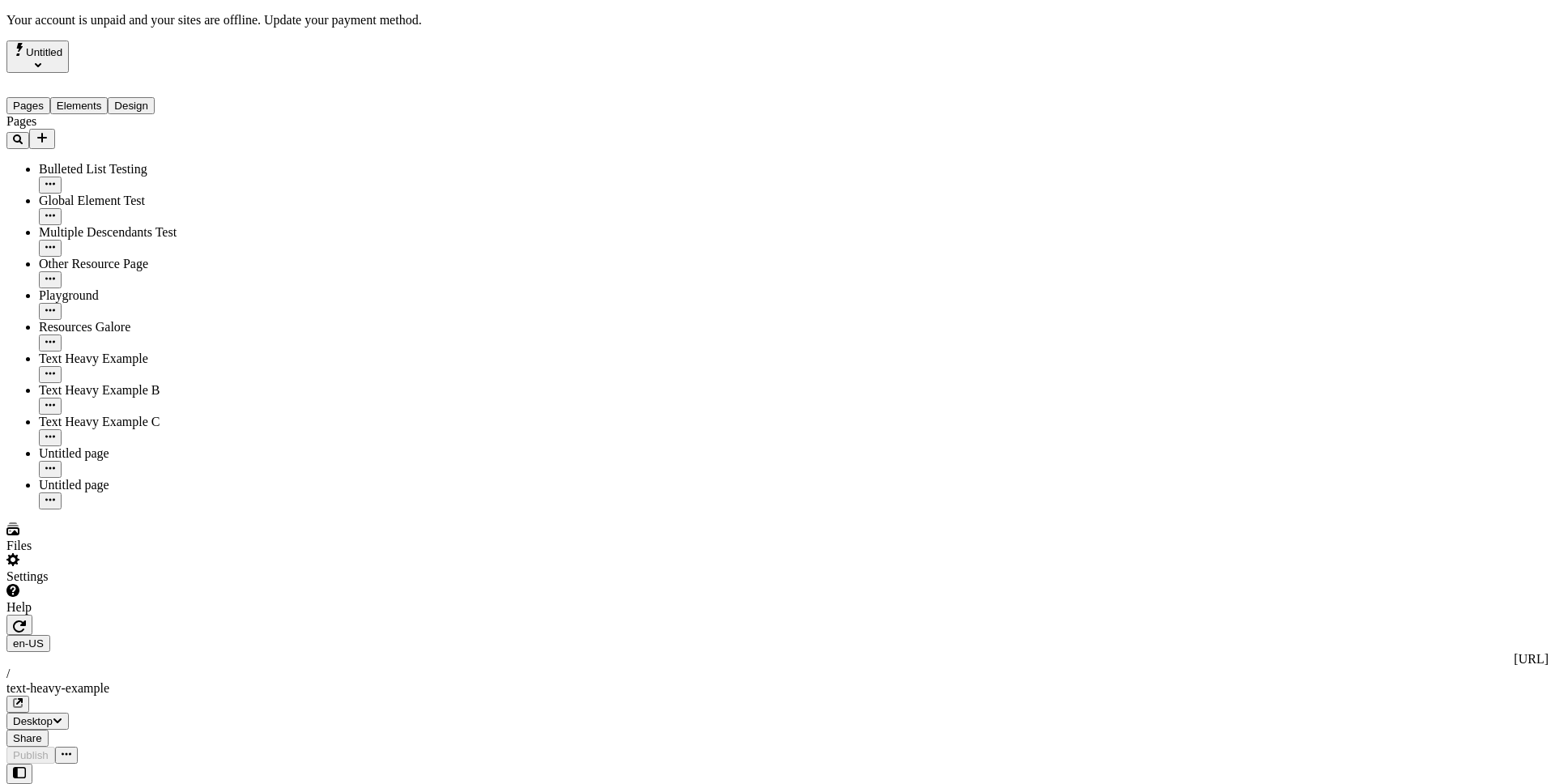
click at [69, 49] on button "Untitled" at bounding box center [37, 57] width 62 height 32
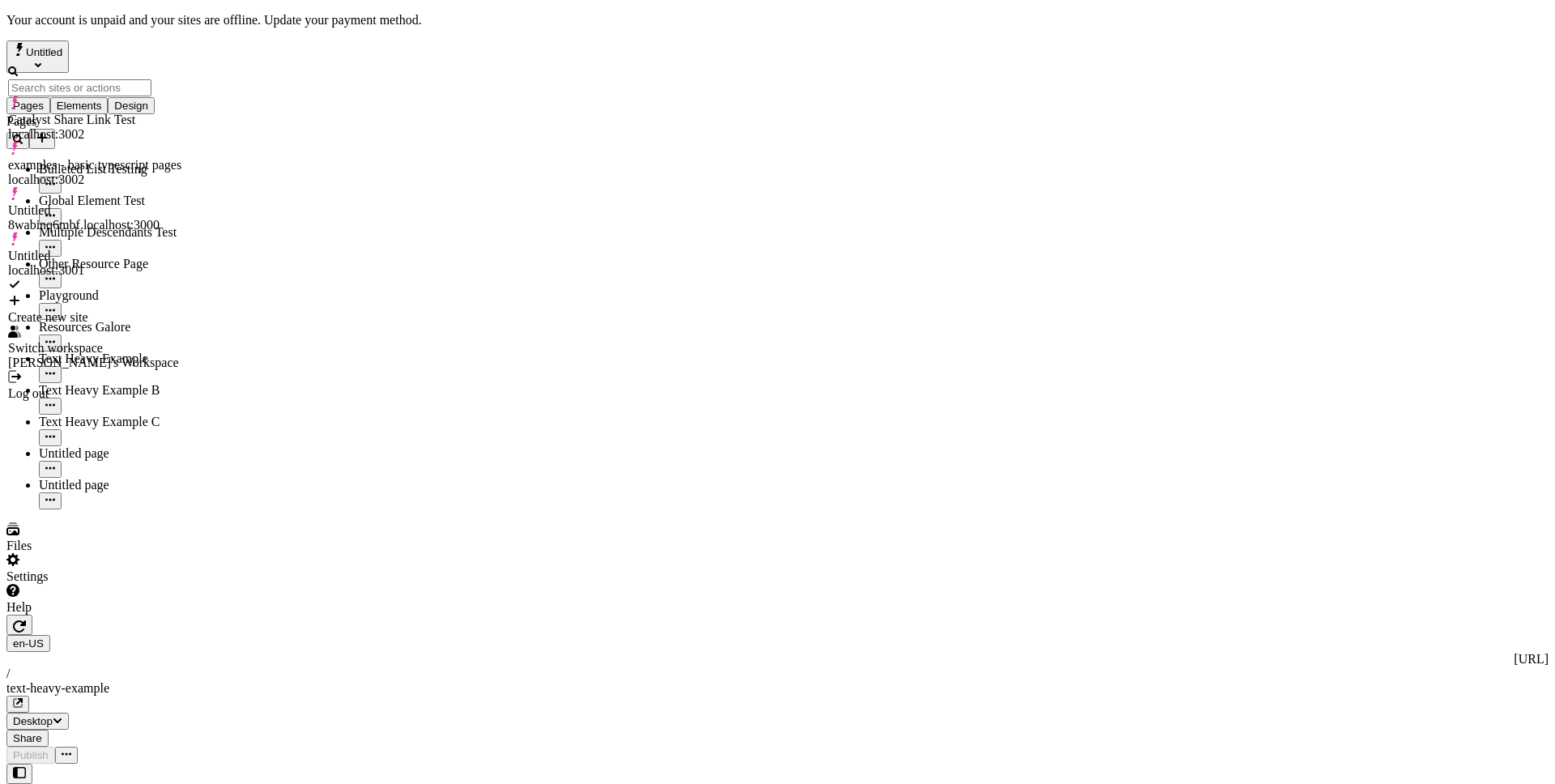
click at [143, 484] on div "Pages Bulleted List Testing Global Element Test Multiple Descendants Test Other…" at bounding box center [103, 311] width 194 height 395
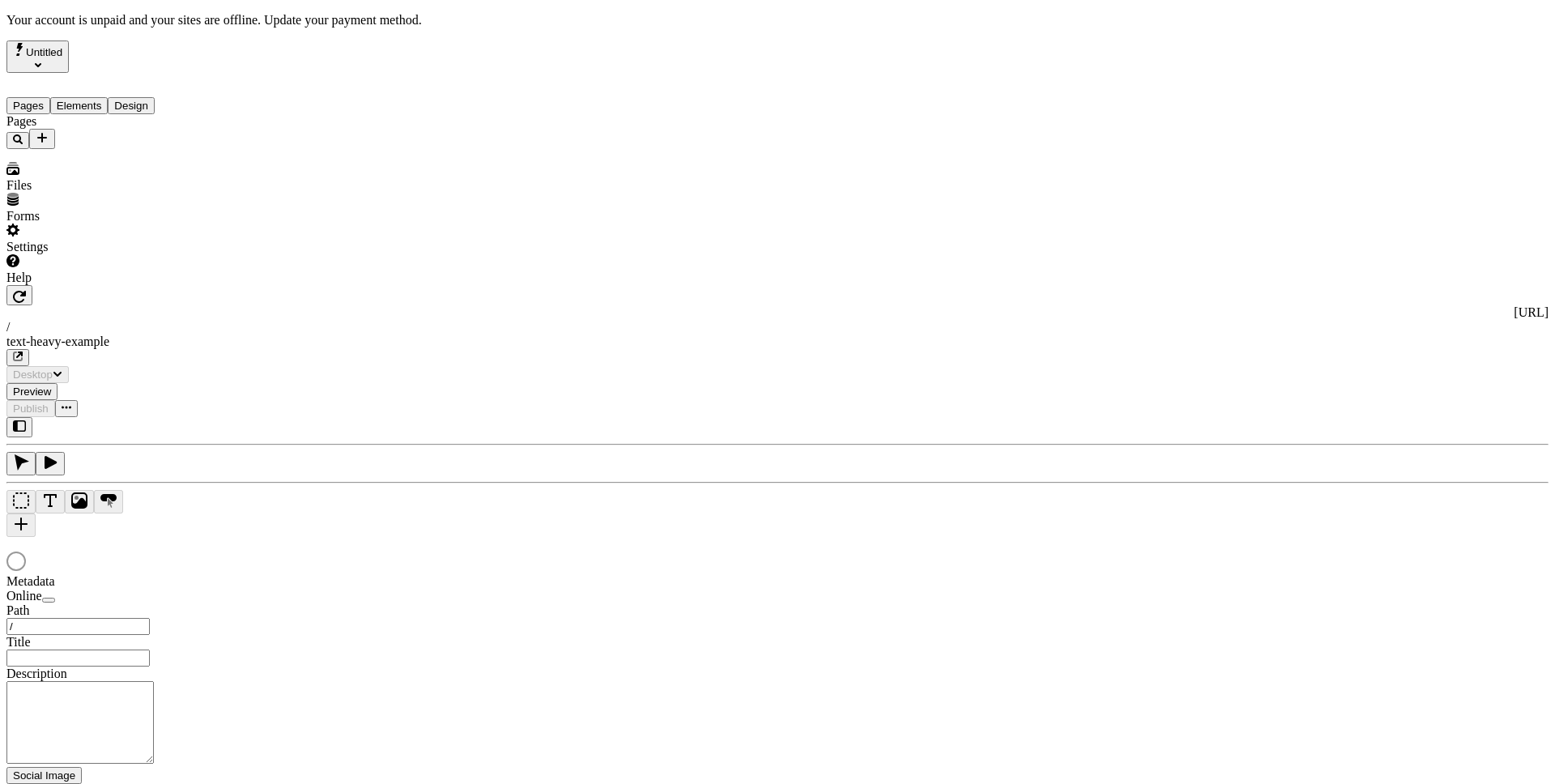
type input "/text-heavy-example"
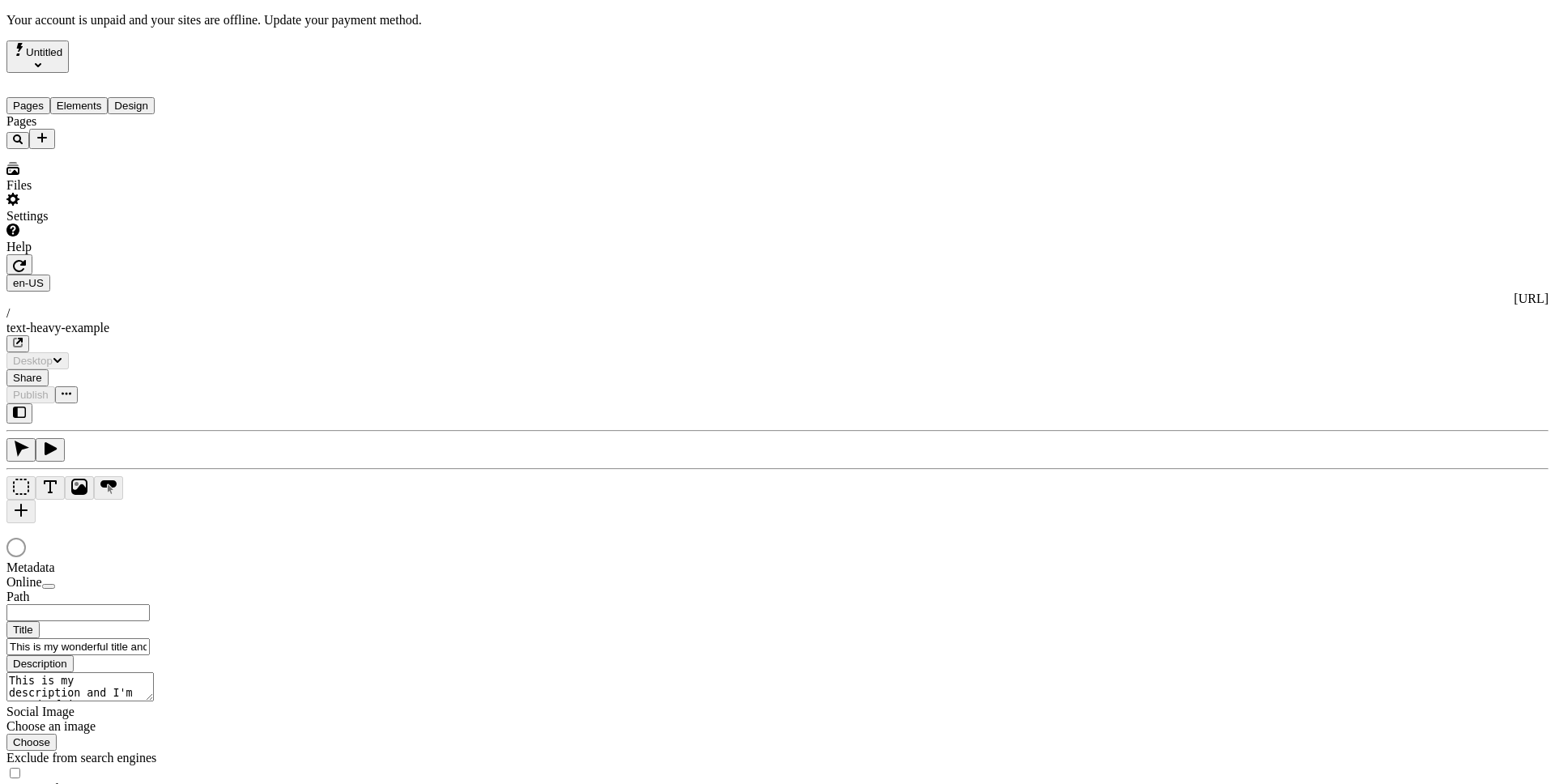
type input "/text-heavy-example"
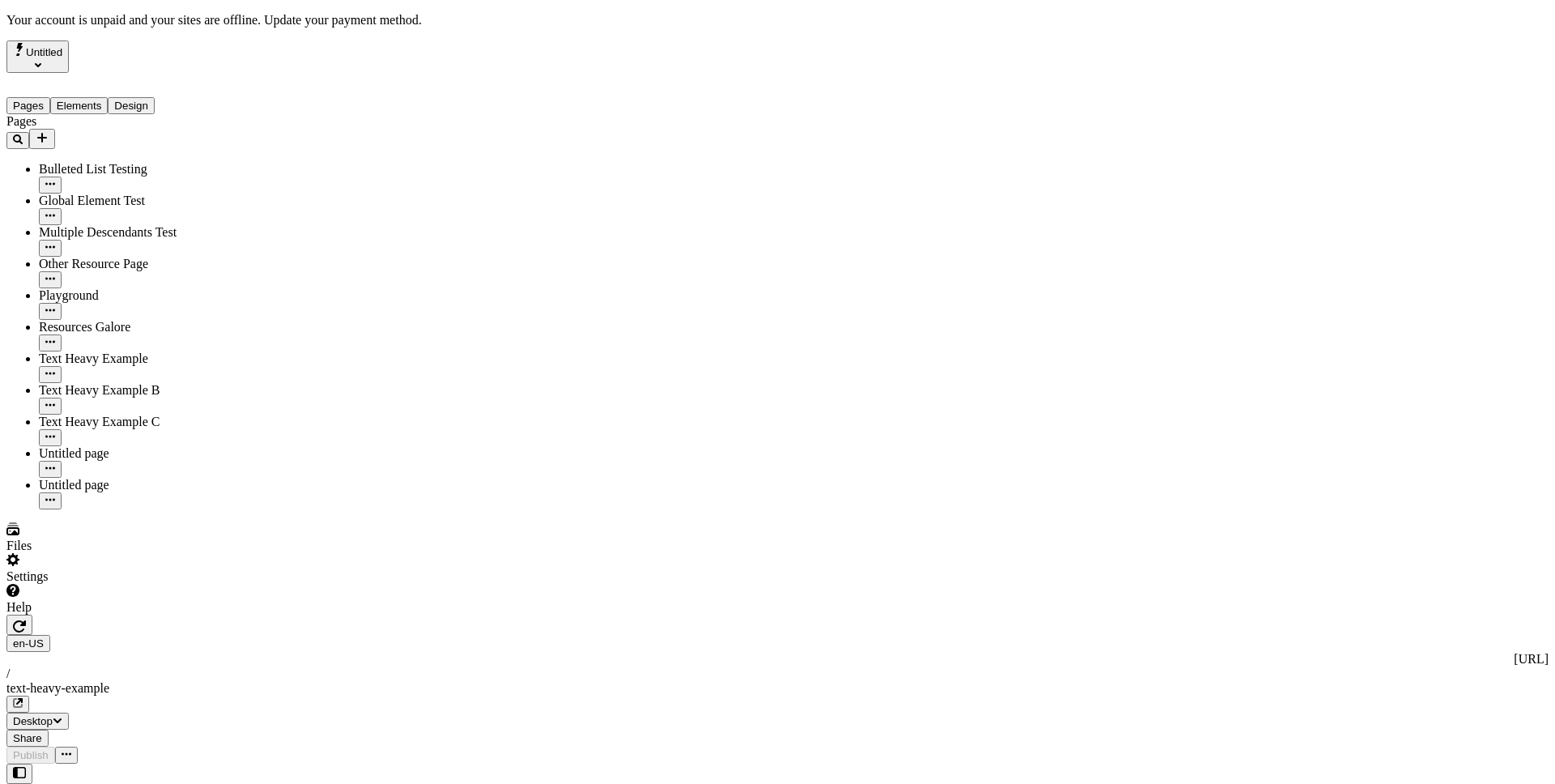
click at [162, 584] on div "Settings" at bounding box center [103, 569] width 194 height 31
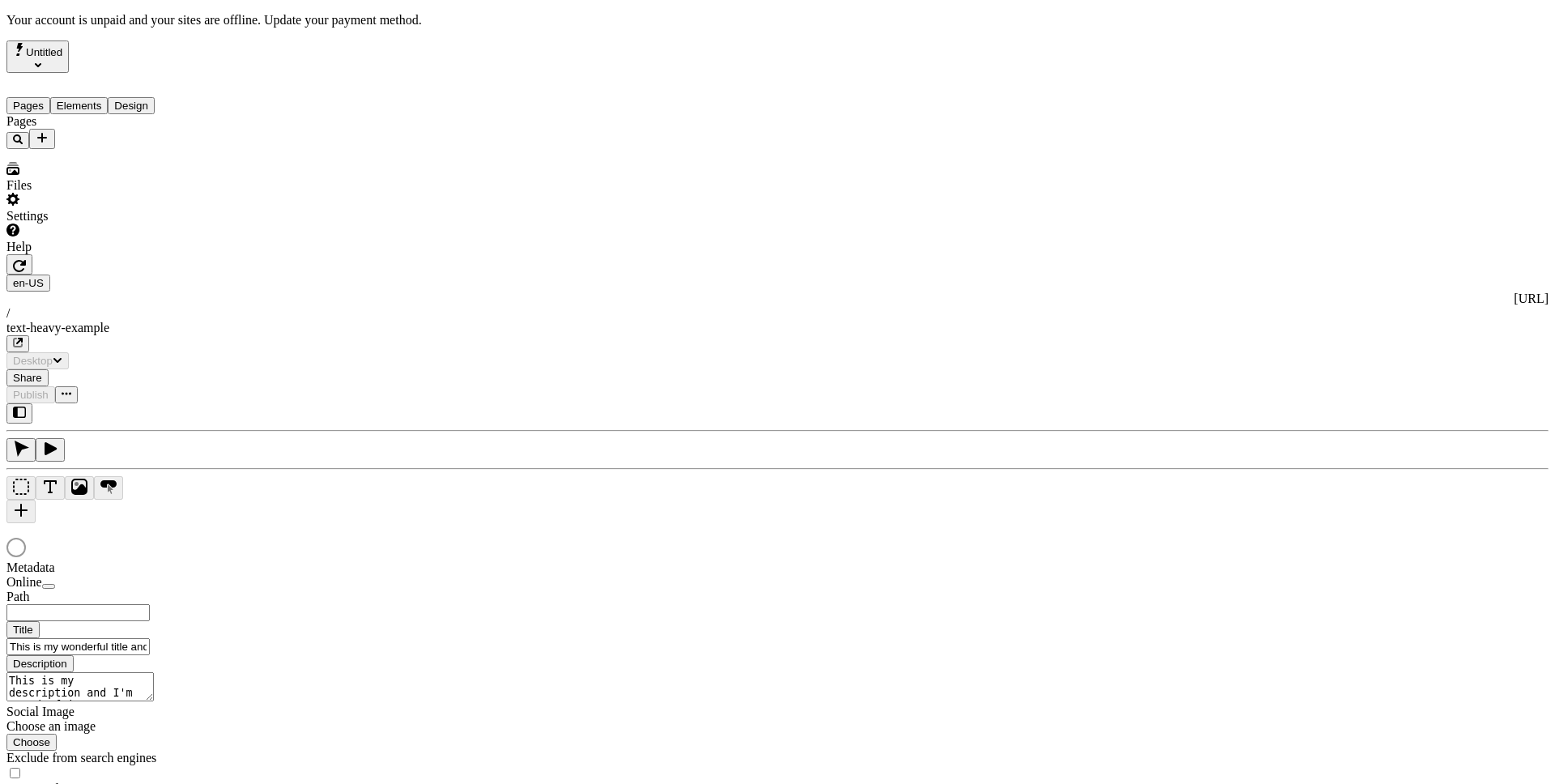
type input "/text-heavy-example"
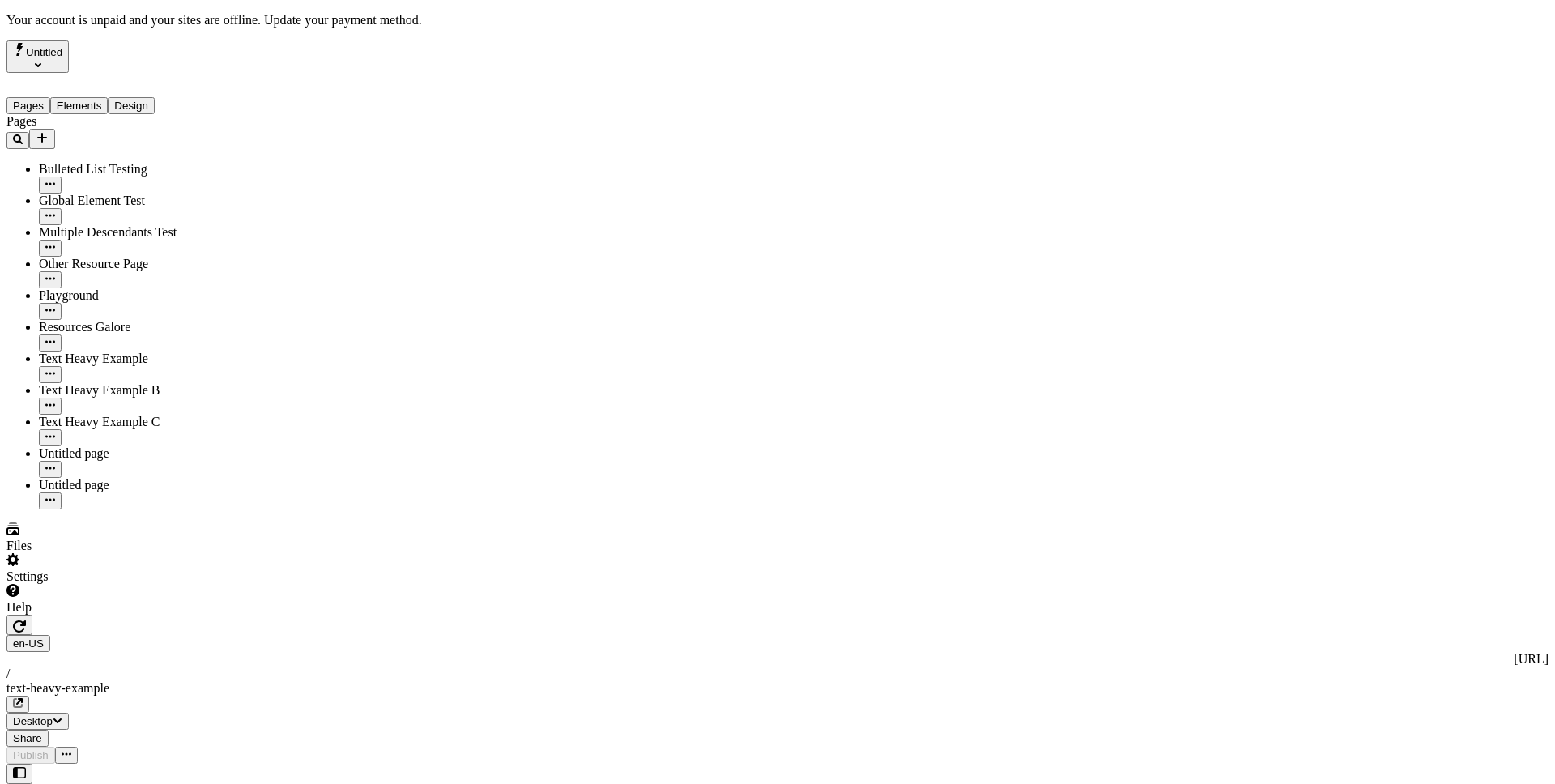
click at [150, 584] on div "Settings" at bounding box center [103, 569] width 194 height 31
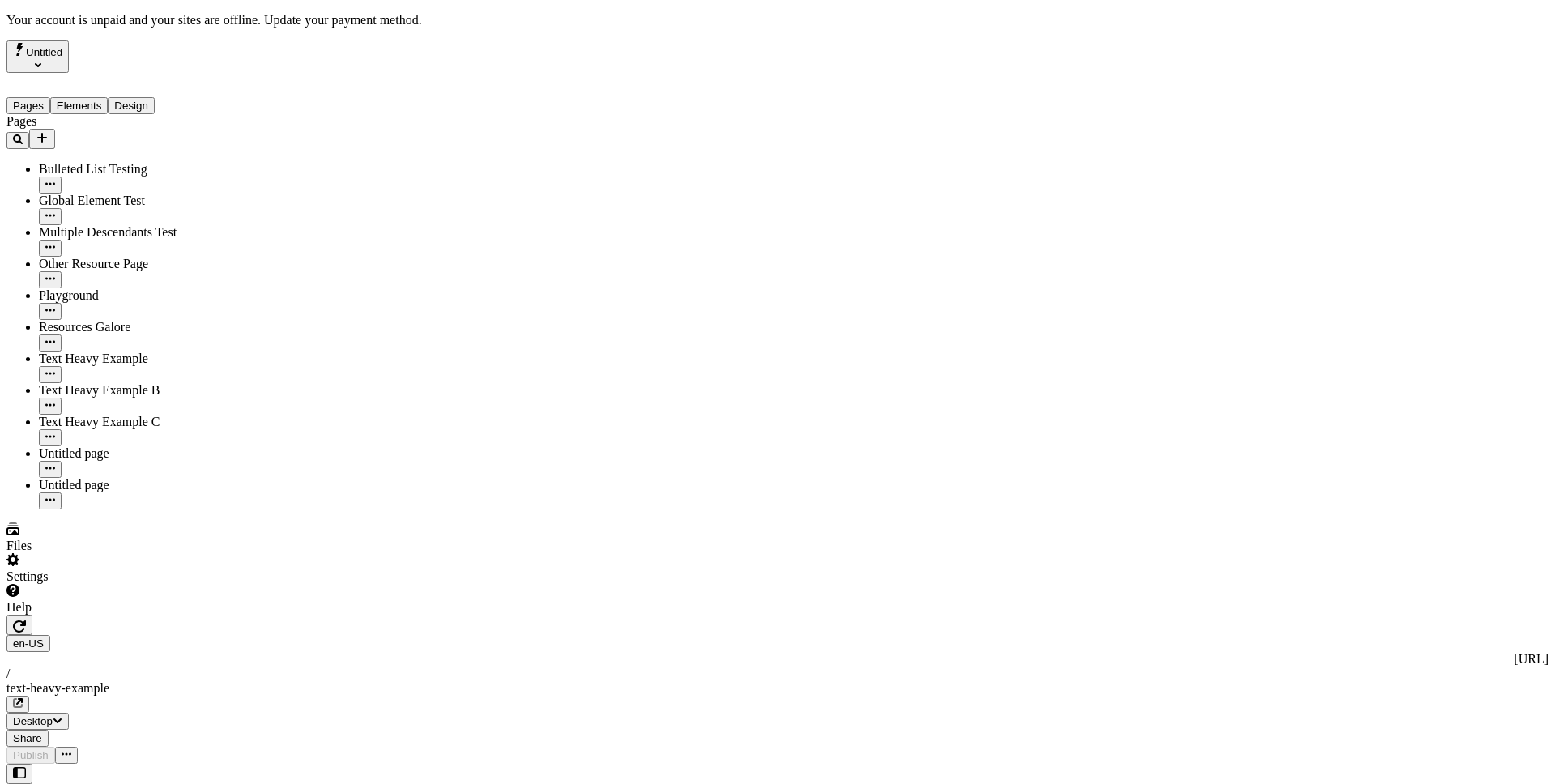
click at [154, 584] on div "Settings" at bounding box center [103, 569] width 194 height 31
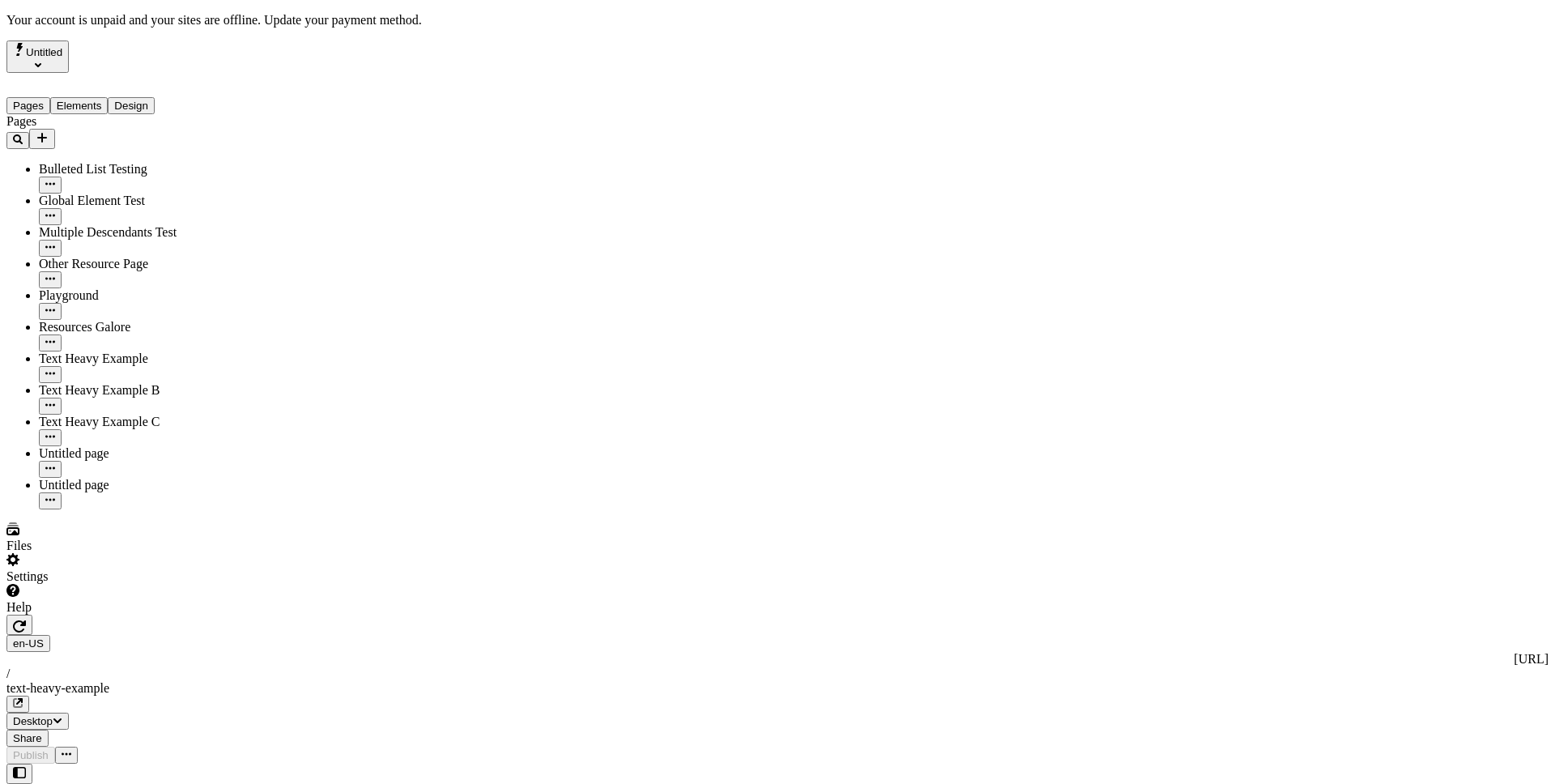
click at [70, 383] on div "Text Heavy Example B" at bounding box center [120, 390] width 162 height 14
type input "/text-heavy-b"
click at [101, 584] on div "Settings" at bounding box center [103, 569] width 194 height 31
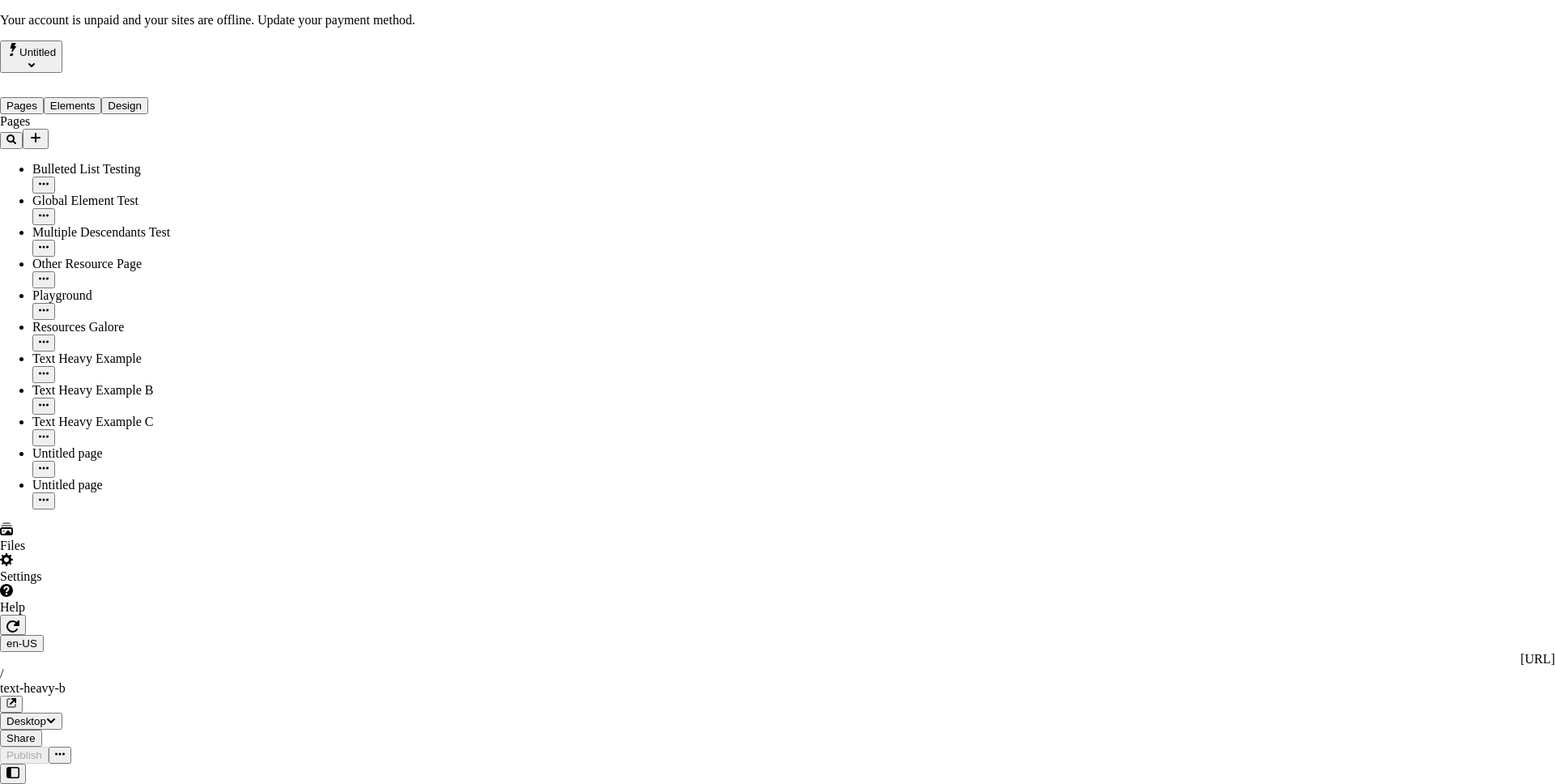
drag, startPoint x: 1134, startPoint y: 470, endPoint x: 1144, endPoint y: 471, distance: 10.0
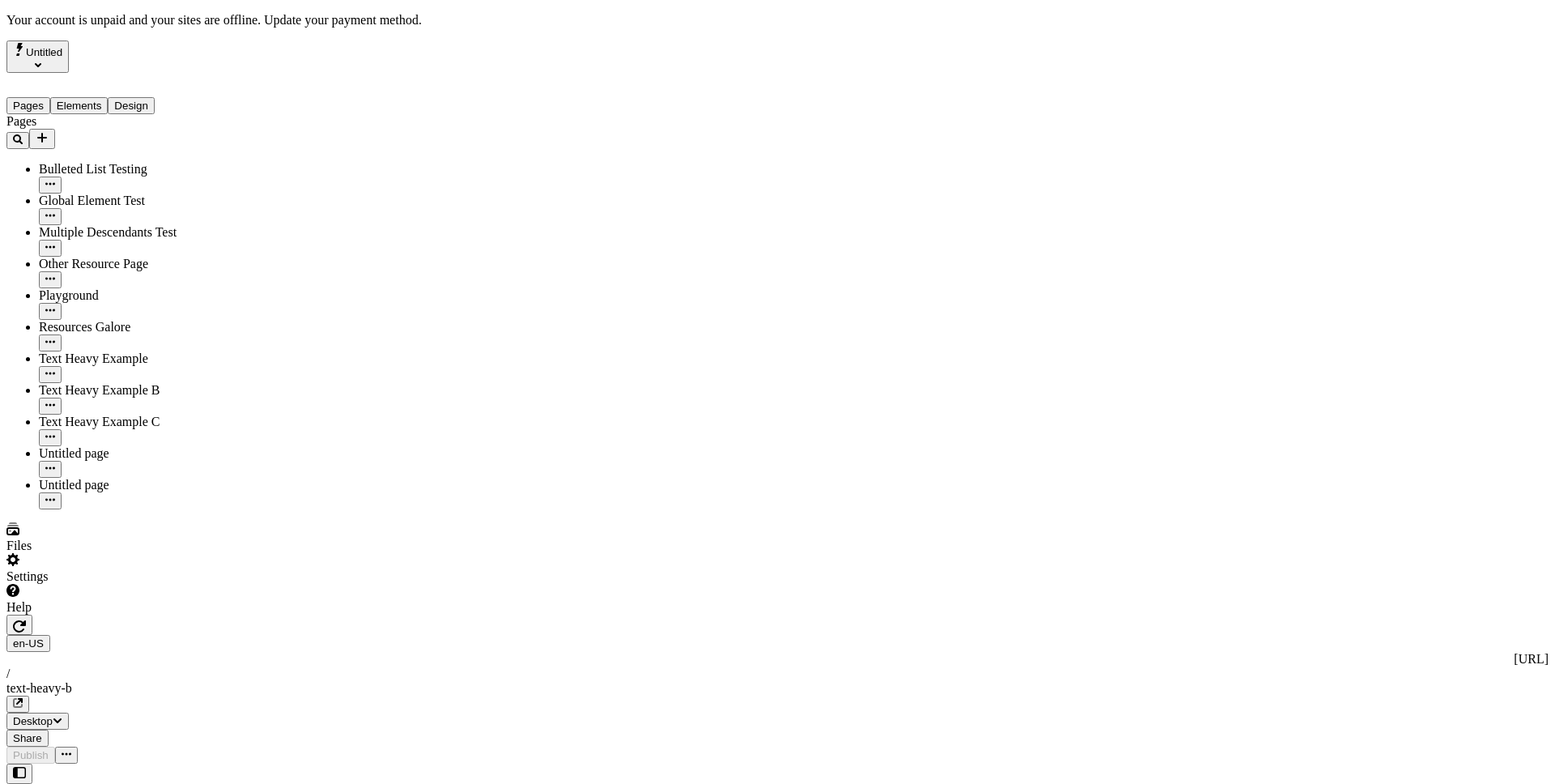
click at [93, 352] on div "Text Heavy Example" at bounding box center [120, 359] width 162 height 14
click at [139, 584] on div "Settings" at bounding box center [103, 569] width 194 height 31
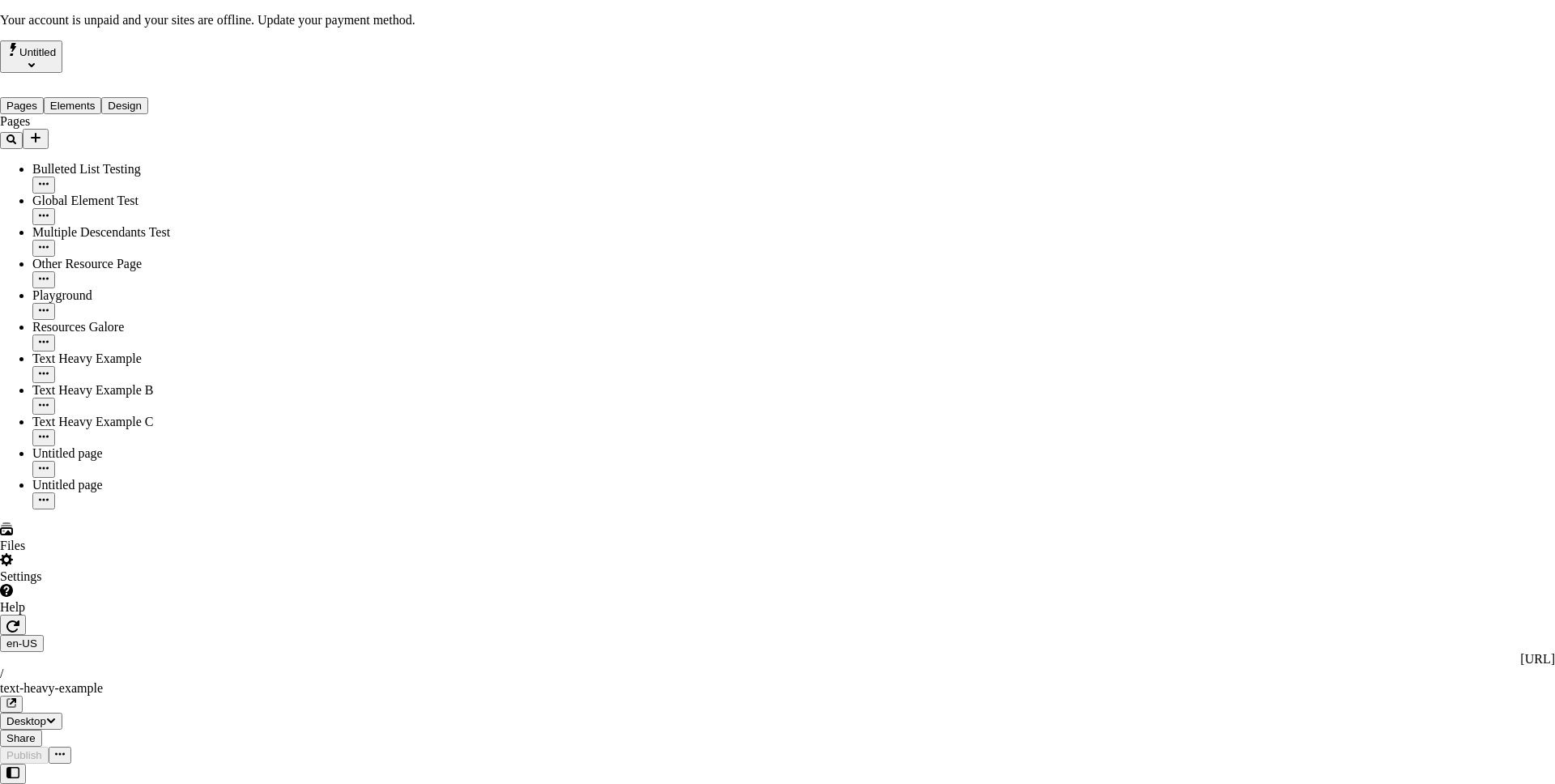
drag, startPoint x: 505, startPoint y: 548, endPoint x: 489, endPoint y: 567, distance: 24.8
